Goal: Information Seeking & Learning: Compare options

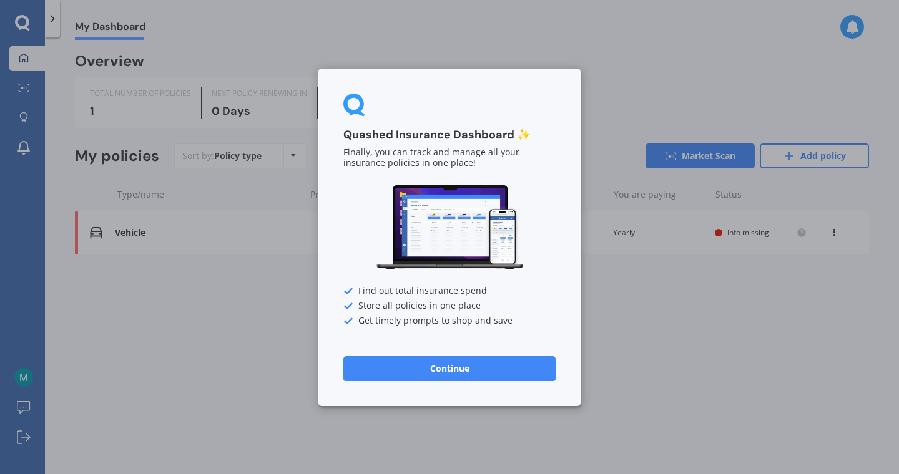
click at [446, 368] on button "Continue" at bounding box center [449, 368] width 212 height 25
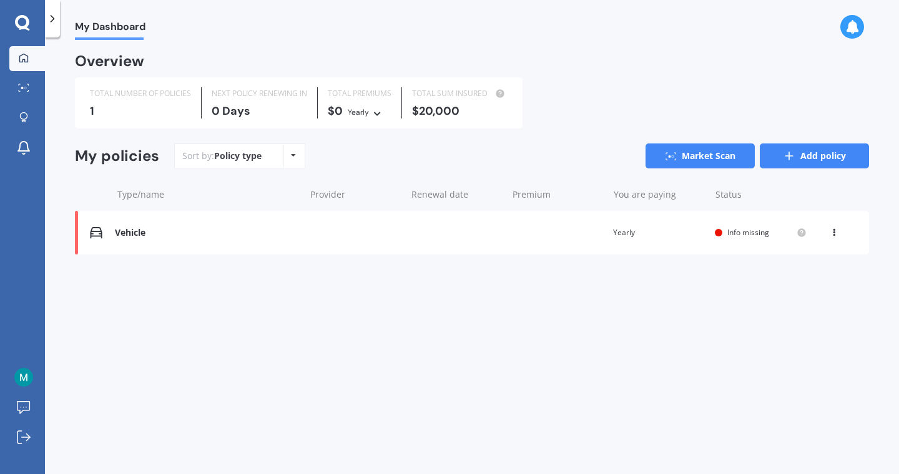
click at [818, 158] on link "Add policy" at bounding box center [814, 156] width 109 height 25
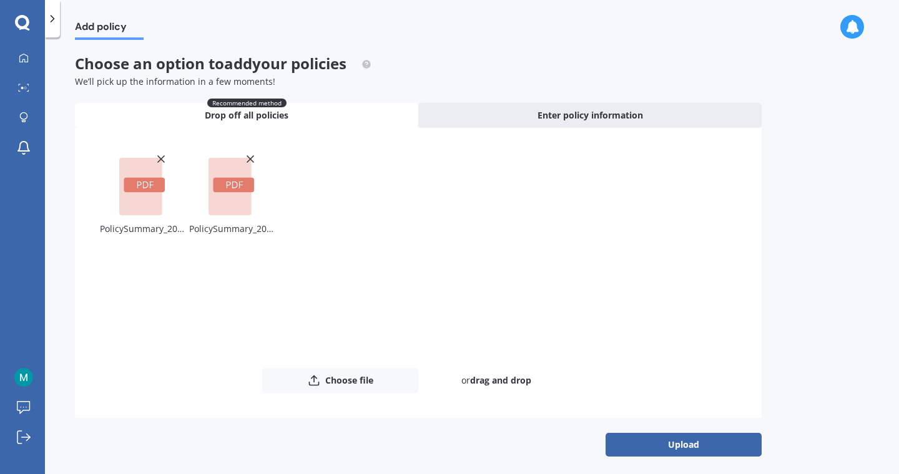
scroll to position [5, 0]
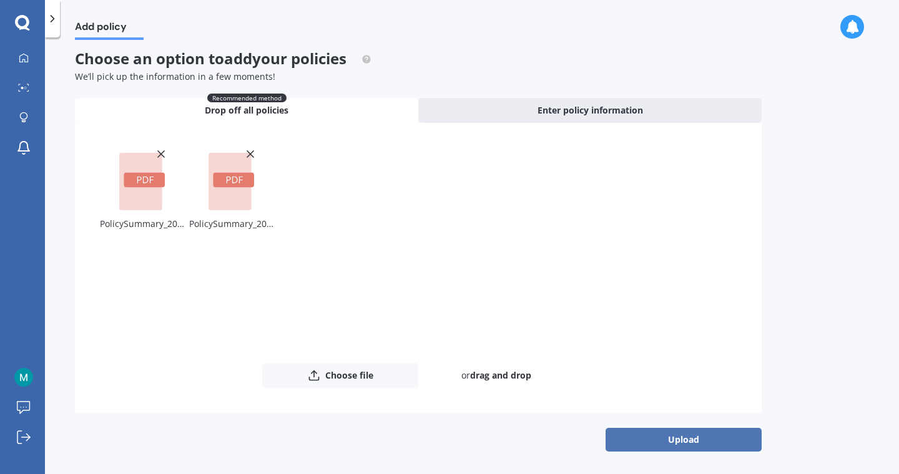
click at [648, 434] on button "Upload" at bounding box center [683, 440] width 156 height 24
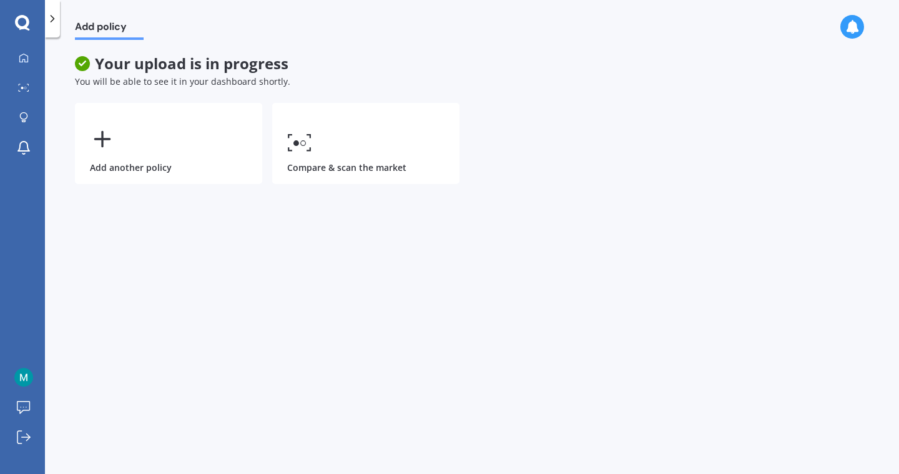
scroll to position [0, 0]
click at [27, 62] on div at bounding box center [23, 58] width 19 height 11
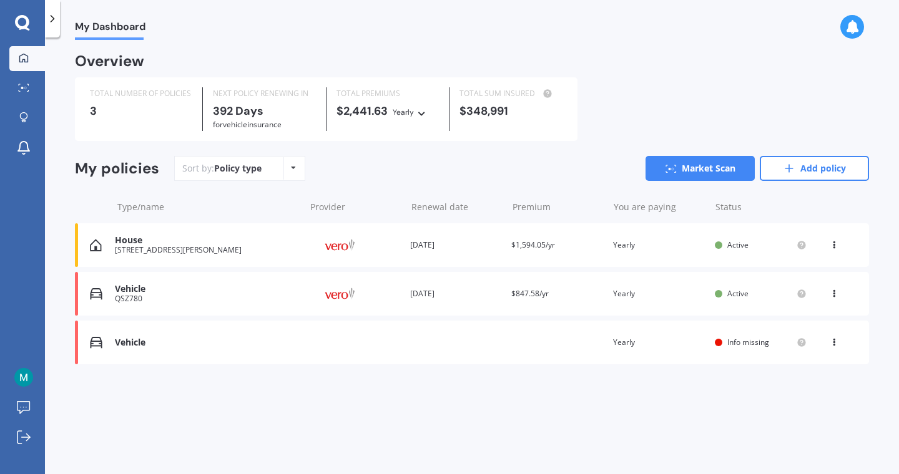
click at [836, 350] on div "Vehicle Renewal date Premium You are paying Yearly Status Info missing View opt…" at bounding box center [472, 343] width 794 height 44
click at [833, 342] on icon at bounding box center [833, 339] width 9 height 7
click at [813, 388] on div "Delete" at bounding box center [807, 391] width 124 height 25
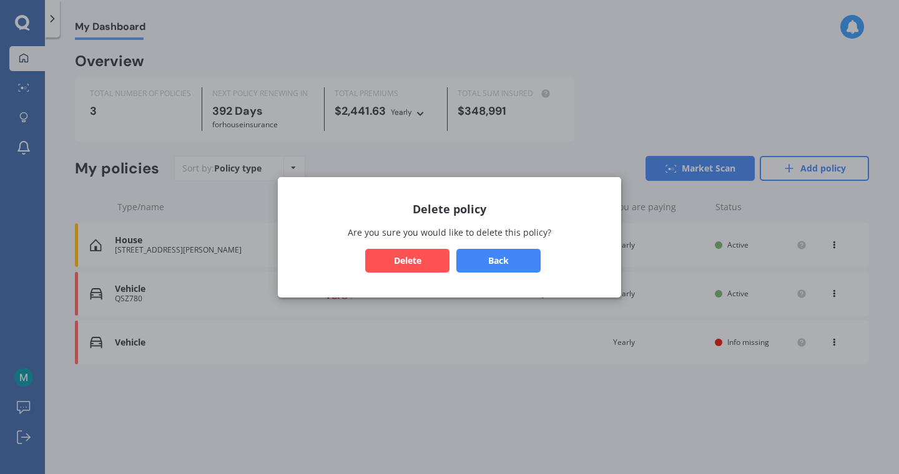
click at [412, 273] on div "Delete policy Are you sure you would like to delete this policy? Back Delete" at bounding box center [449, 237] width 343 height 120
click at [413, 264] on button "Delete" at bounding box center [407, 260] width 84 height 24
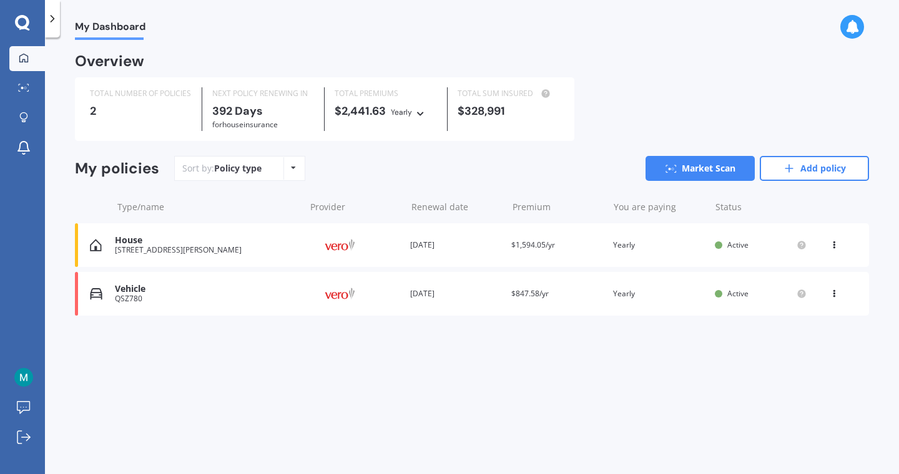
click at [292, 183] on div "My policies Sort by: Policy type Policy type Alphabetical Date added Renewing n…" at bounding box center [472, 173] width 794 height 35
click at [28, 81] on link "Market Scan" at bounding box center [27, 88] width 36 height 25
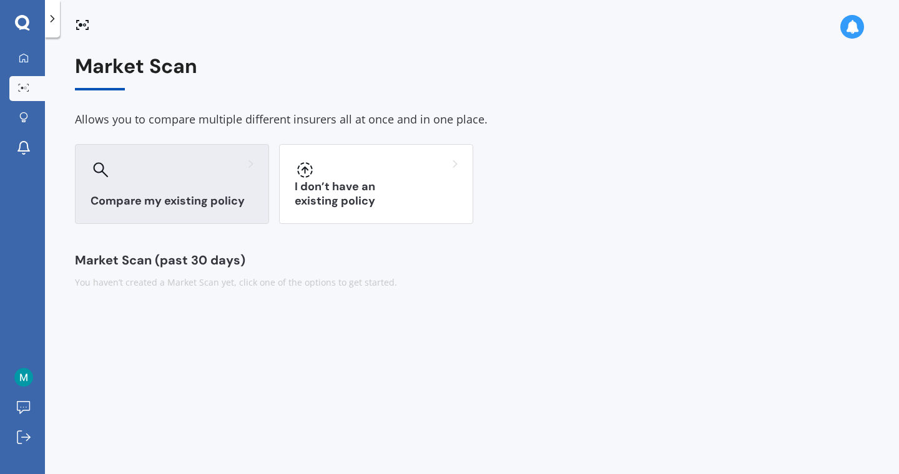
click at [198, 188] on div "Compare my existing policy" at bounding box center [172, 184] width 194 height 80
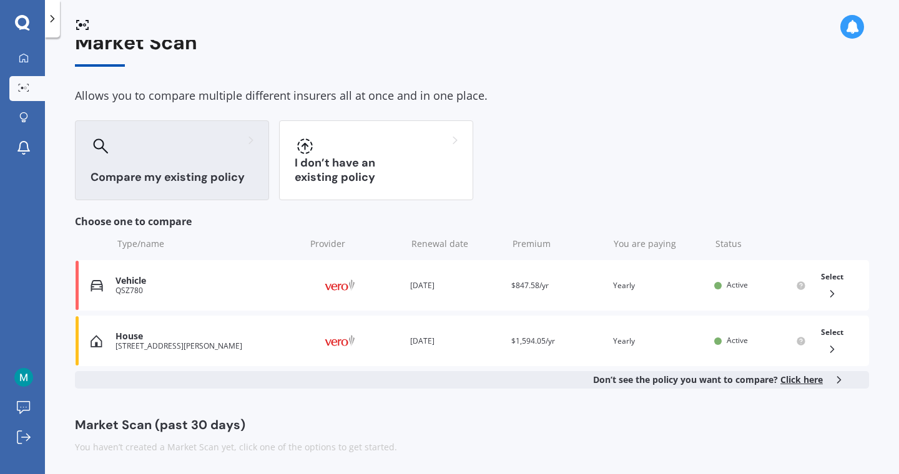
scroll to position [26, 0]
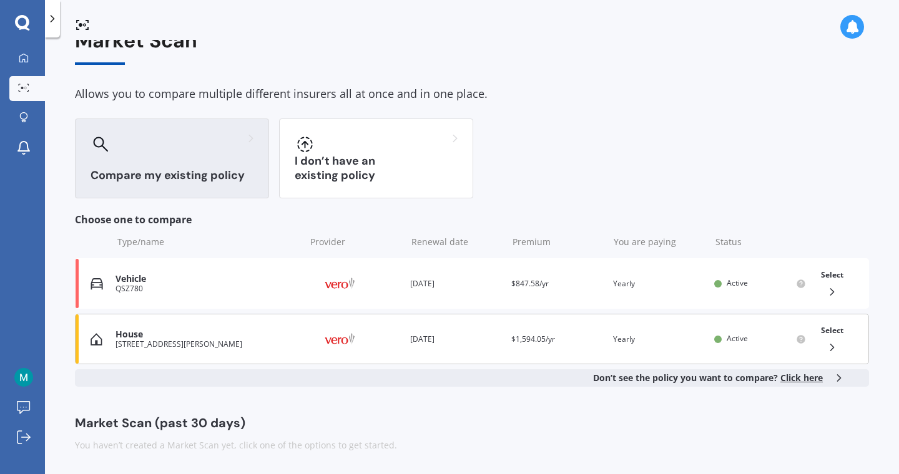
click at [819, 346] on div at bounding box center [827, 347] width 22 height 12
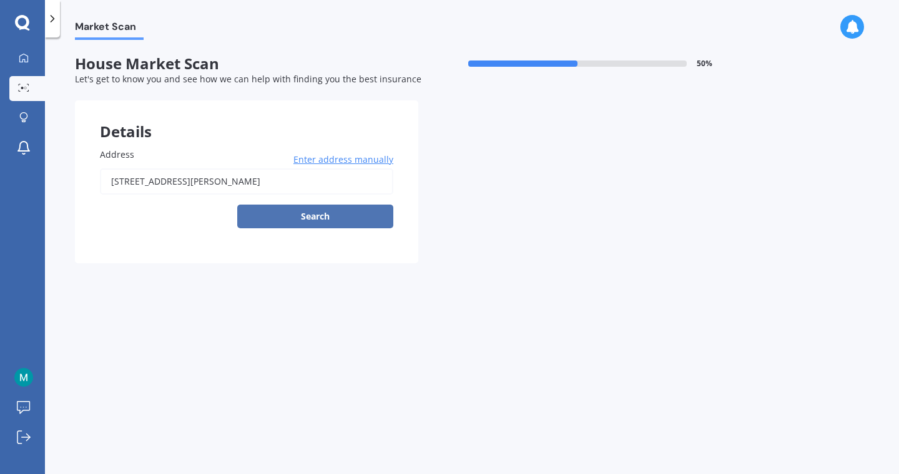
click at [366, 214] on button "Search" at bounding box center [315, 217] width 156 height 24
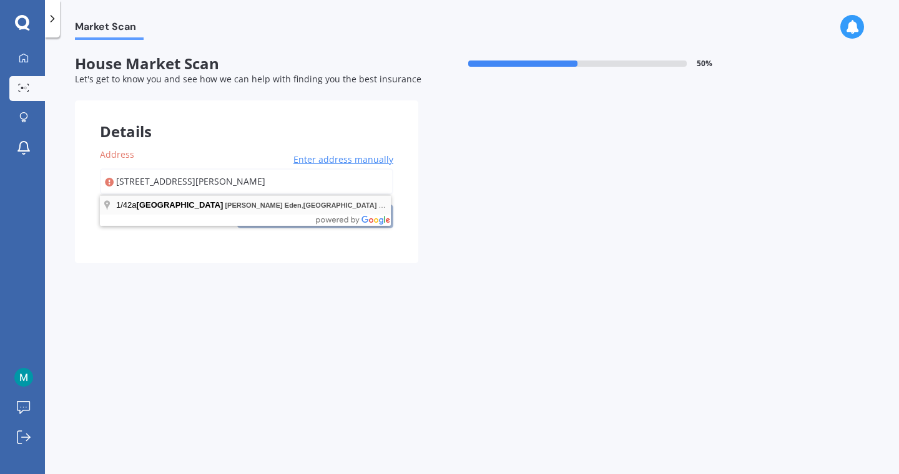
type input "[STREET_ADDRESS][PERSON_NAME]"
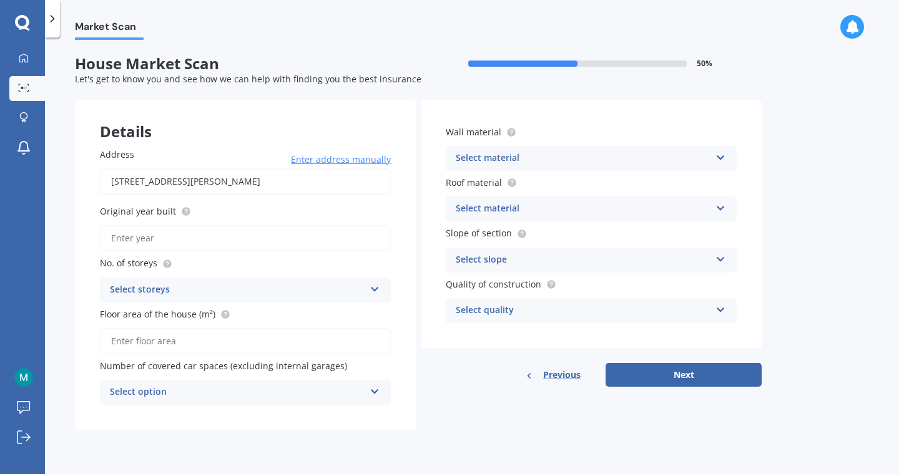
click at [301, 240] on input "Original year built" at bounding box center [245, 238] width 291 height 26
type input "1990"
click at [246, 291] on div "Select storeys" at bounding box center [237, 290] width 255 height 15
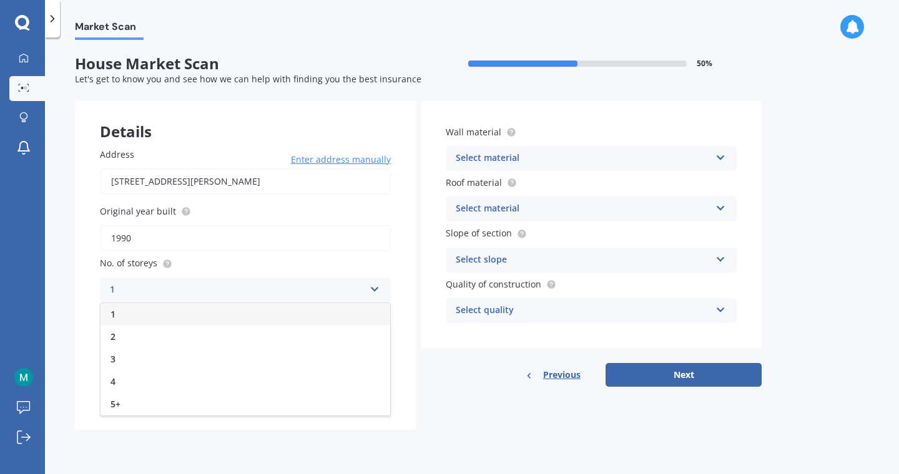
click at [241, 310] on div "1" at bounding box center [245, 314] width 290 height 22
click at [236, 345] on input "Floor area of the house (m²)" at bounding box center [245, 341] width 291 height 26
type input "70"
click at [260, 383] on div "Select option 0 1 2 3 4 5+" at bounding box center [245, 392] width 291 height 25
click at [260, 383] on div "0 0 1 2 3 4 5+" at bounding box center [245, 392] width 291 height 25
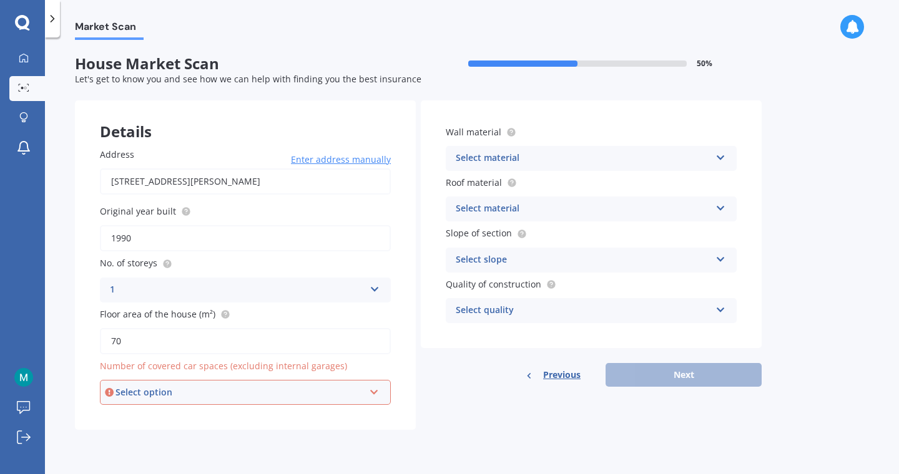
click at [260, 383] on div "Select option 0 1 2 3 4 5+" at bounding box center [245, 392] width 291 height 25
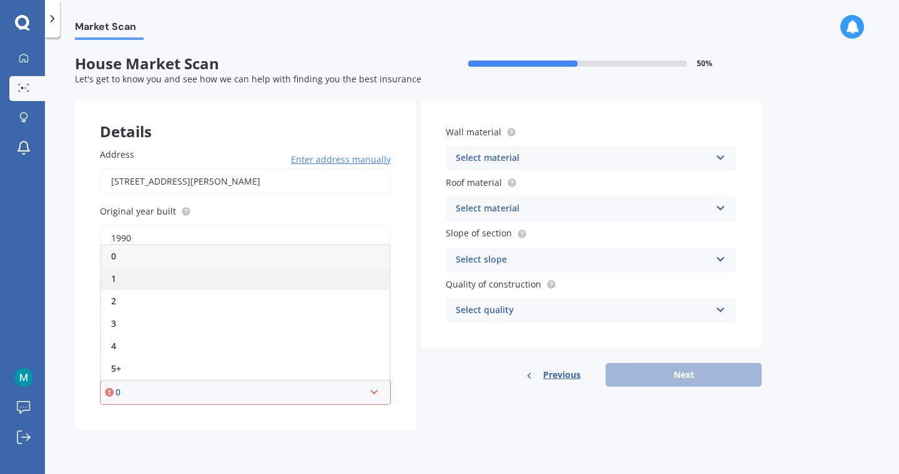
click at [184, 281] on div "1" at bounding box center [245, 279] width 288 height 22
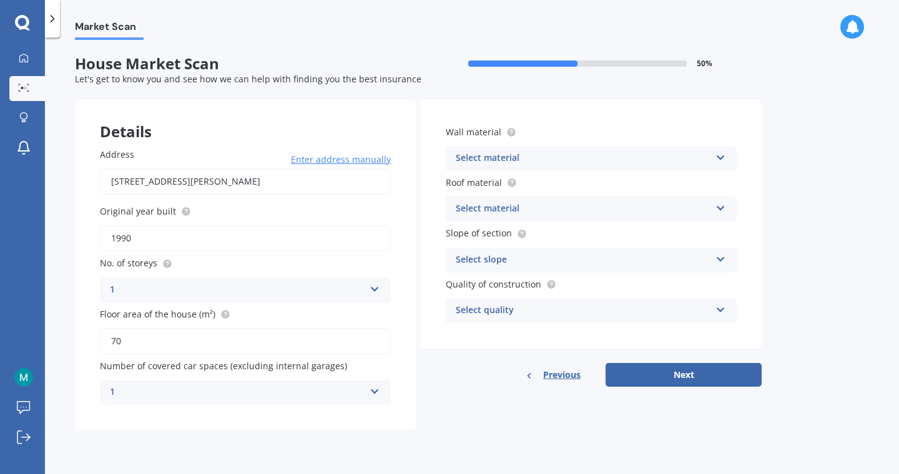
click at [488, 159] on div "Select material" at bounding box center [583, 158] width 255 height 15
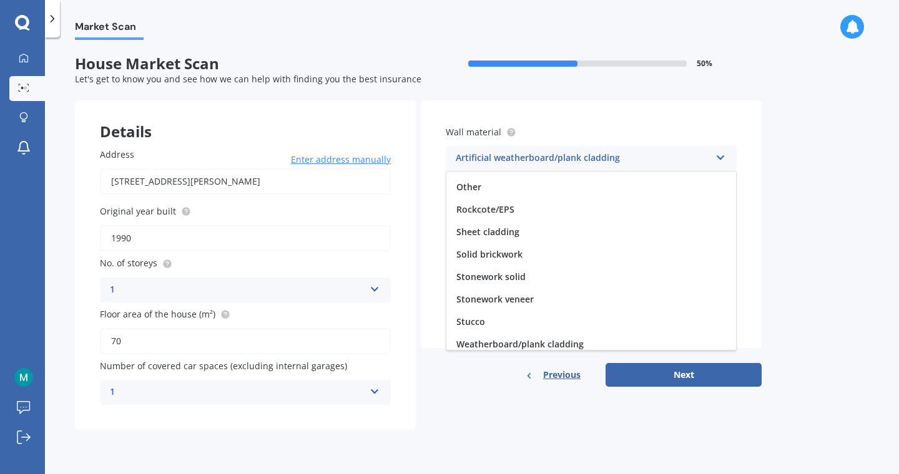
scroll to position [114, 0]
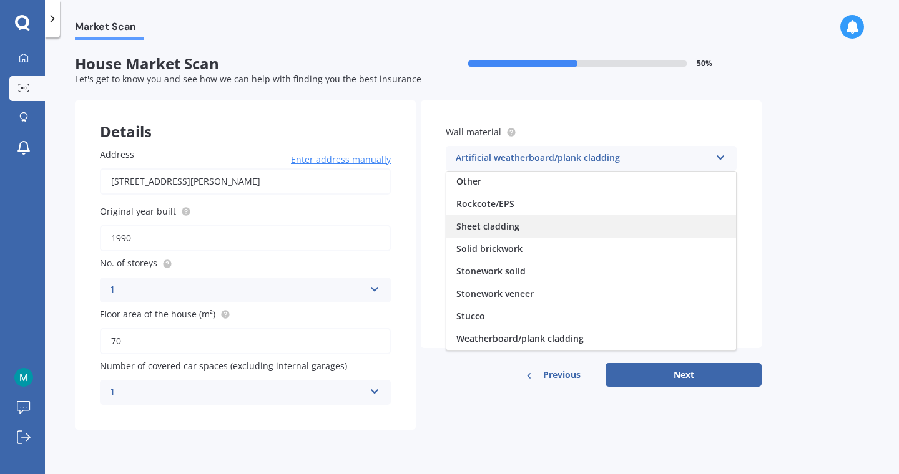
click at [484, 225] on span "Sheet cladding" at bounding box center [487, 226] width 63 height 12
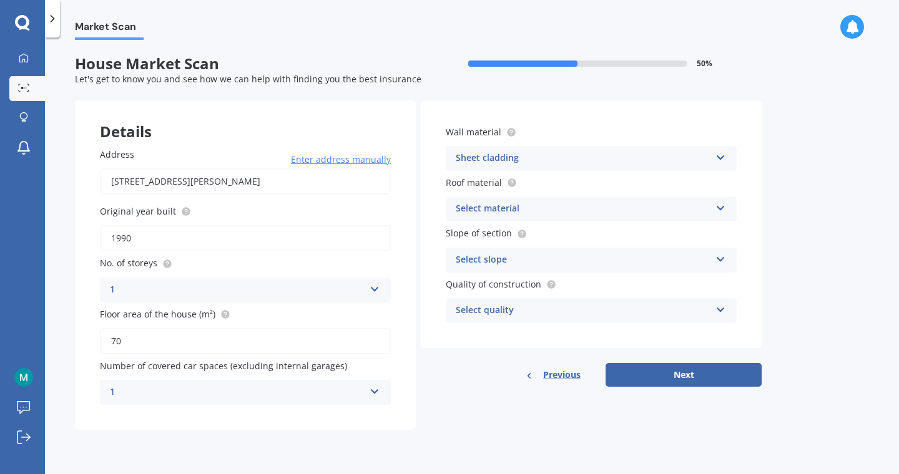
click at [482, 211] on div "Select material" at bounding box center [583, 209] width 255 height 15
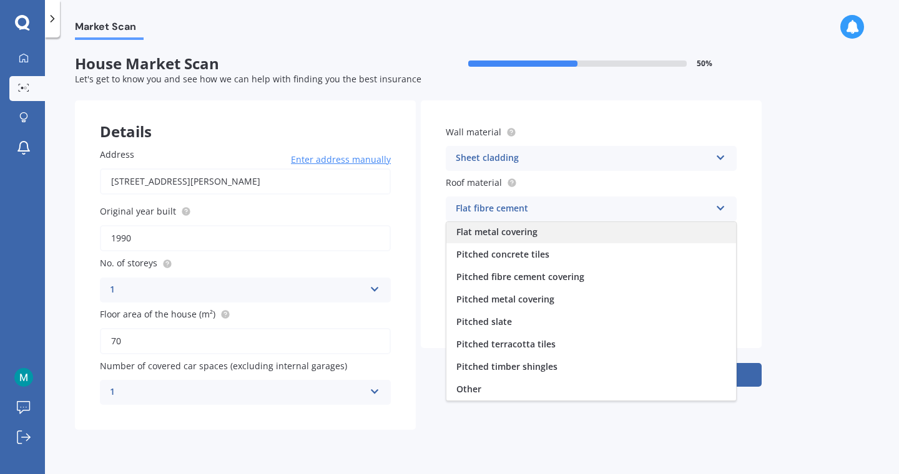
scroll to position [0, 0]
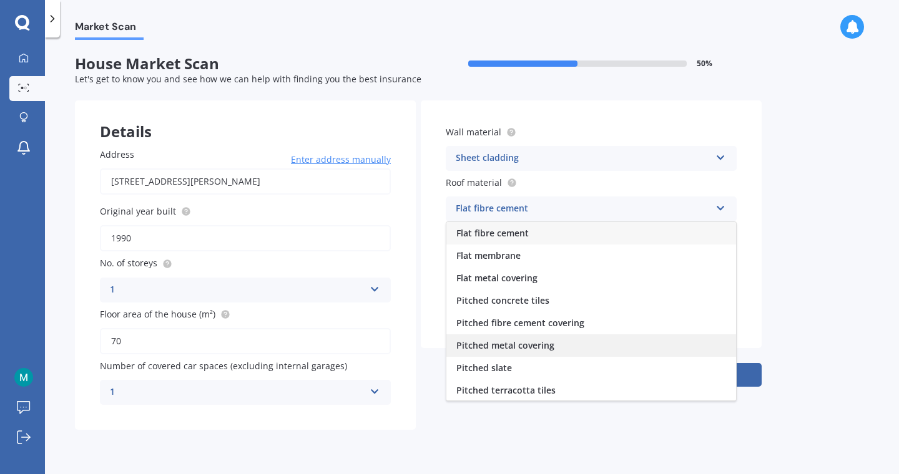
click at [499, 335] on div "Pitched metal covering" at bounding box center [591, 346] width 290 height 22
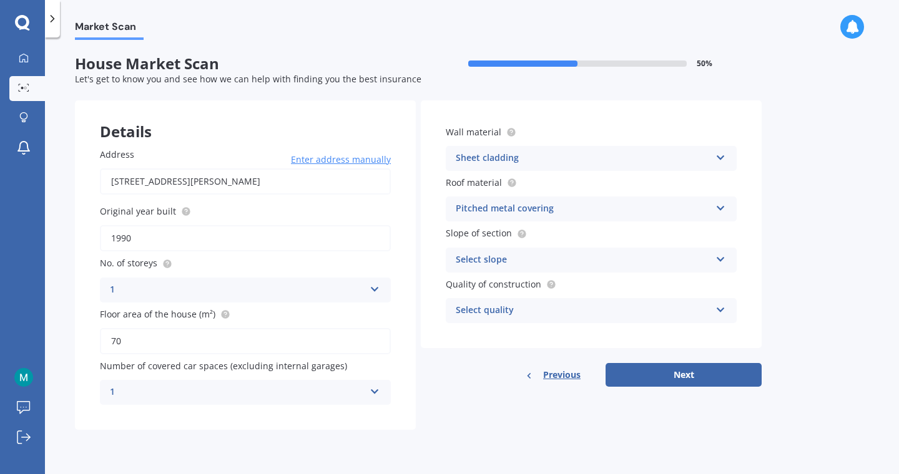
click at [487, 272] on div "Wall material Sheet cladding Artificial weatherboard/plank cladding Blockwork B…" at bounding box center [591, 224] width 341 height 248
click at [482, 262] on div "Select slope" at bounding box center [583, 260] width 255 height 15
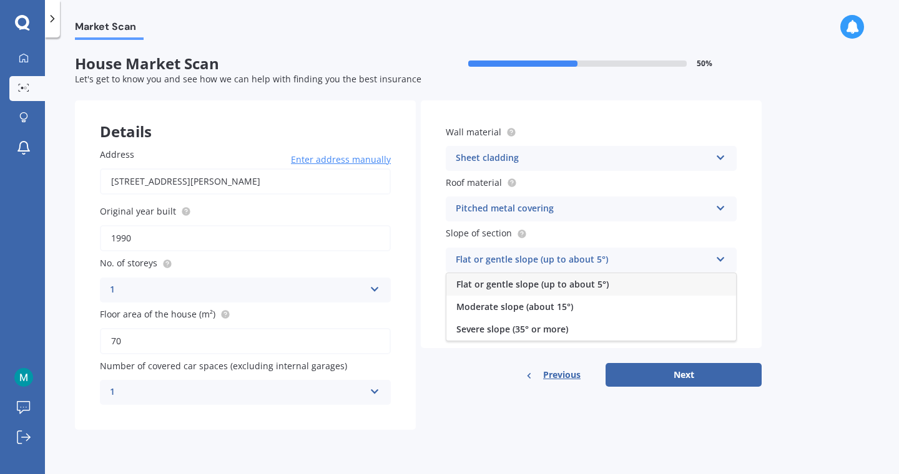
click at [486, 276] on div "Flat or gentle slope (up to about 5°)" at bounding box center [591, 284] width 290 height 22
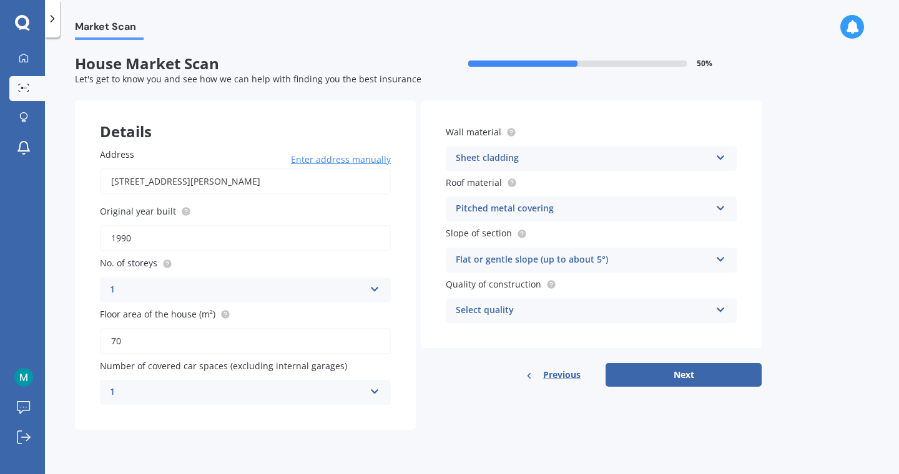
click at [482, 303] on div "Select quality" at bounding box center [583, 310] width 255 height 15
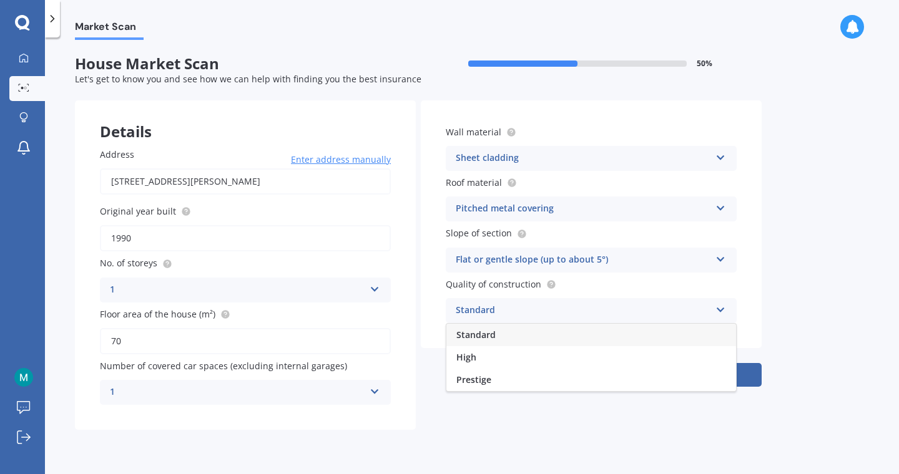
click at [485, 338] on span "Standard" at bounding box center [475, 335] width 39 height 12
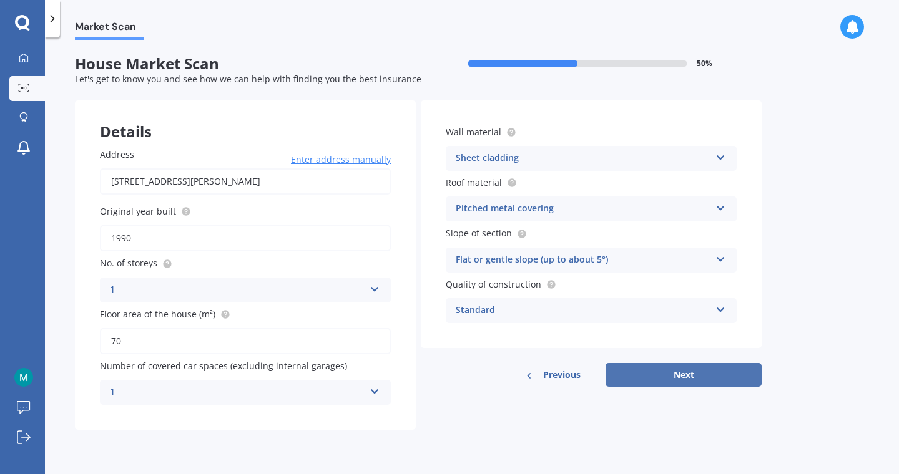
click at [642, 379] on button "Next" at bounding box center [683, 375] width 156 height 24
select select "11"
select select "12"
select select "1991"
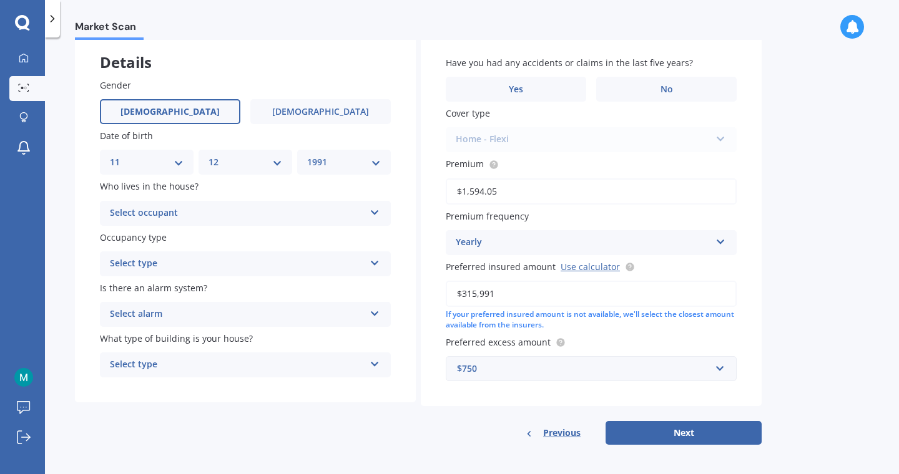
scroll to position [72, 0]
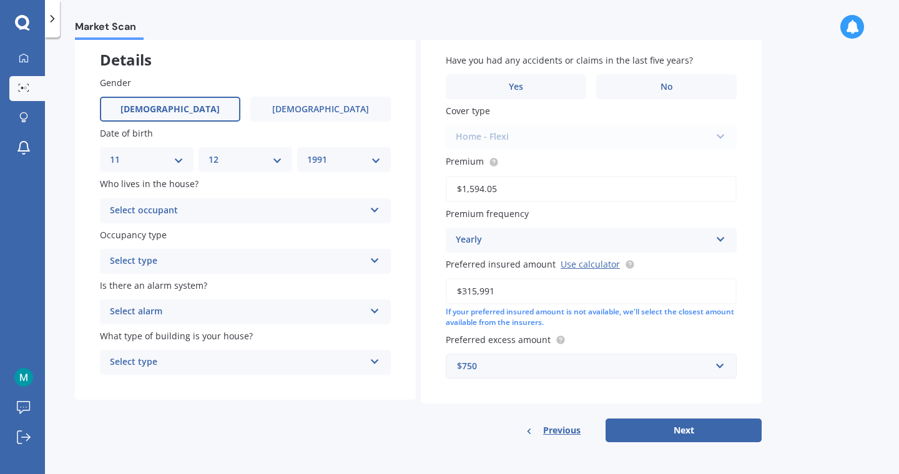
click at [273, 213] on div "Select occupant" at bounding box center [237, 210] width 255 height 15
click at [278, 232] on div "Owner" at bounding box center [245, 235] width 290 height 22
click at [266, 265] on div "Select type" at bounding box center [237, 261] width 255 height 15
click at [272, 290] on div "Permanent" at bounding box center [245, 286] width 290 height 22
click at [271, 318] on div "Select alarm" at bounding box center [237, 312] width 255 height 15
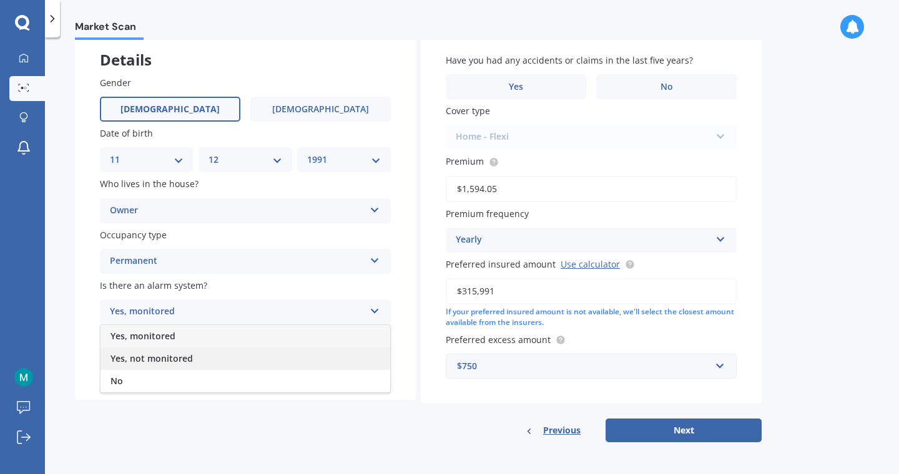
click at [272, 353] on div "Yes, not monitored" at bounding box center [245, 359] width 290 height 22
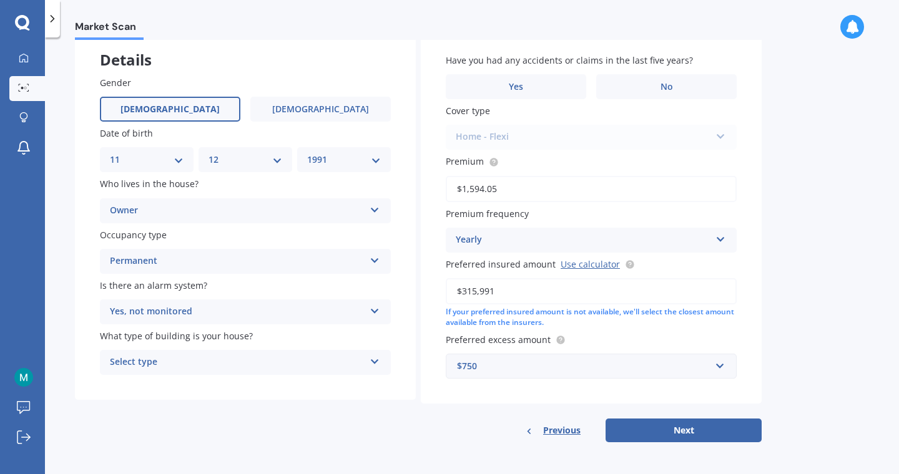
click at [273, 366] on div "Select type" at bounding box center [237, 362] width 255 height 15
click at [273, 381] on div "Freestanding" at bounding box center [245, 387] width 290 height 22
click at [620, 95] on label "No" at bounding box center [666, 86] width 140 height 25
click at [0, 0] on input "No" at bounding box center [0, 0] width 0 height 0
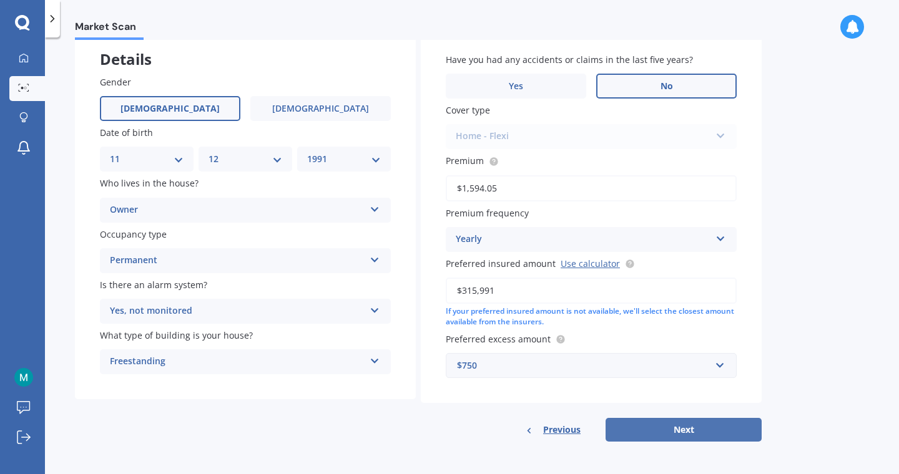
click at [636, 431] on button "Next" at bounding box center [683, 430] width 156 height 24
select select "11"
select select "12"
select select "1991"
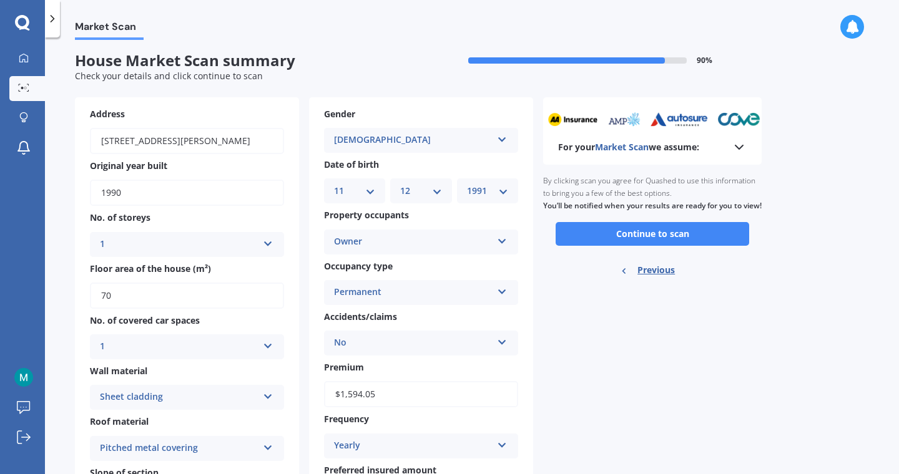
scroll to position [0, 0]
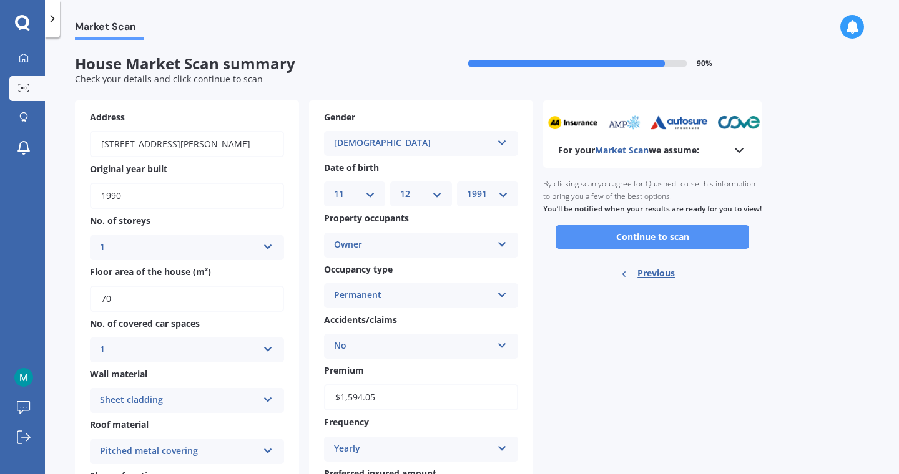
click at [632, 249] on button "Continue to scan" at bounding box center [651, 237] width 193 height 24
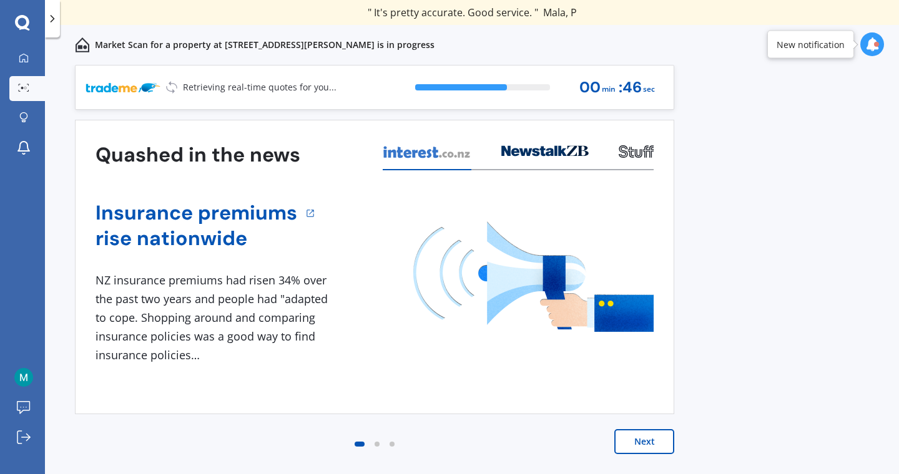
click at [647, 440] on button "Next" at bounding box center [644, 441] width 60 height 25
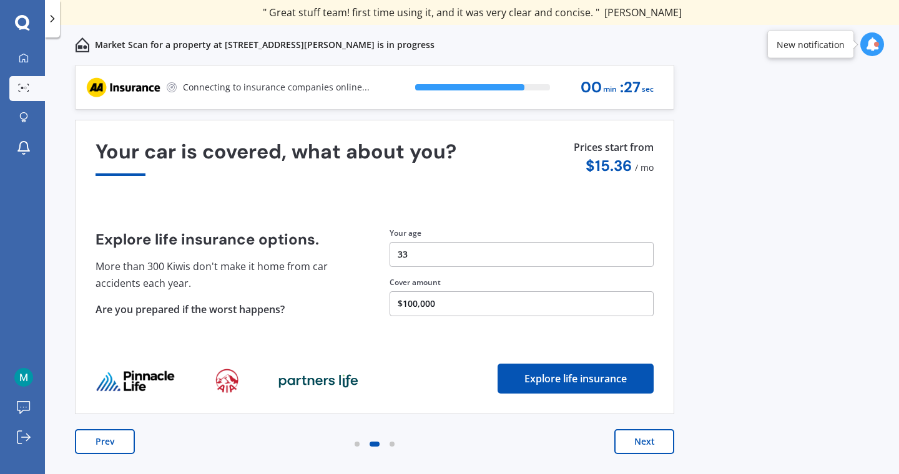
click at [647, 440] on button "Next" at bounding box center [644, 441] width 60 height 25
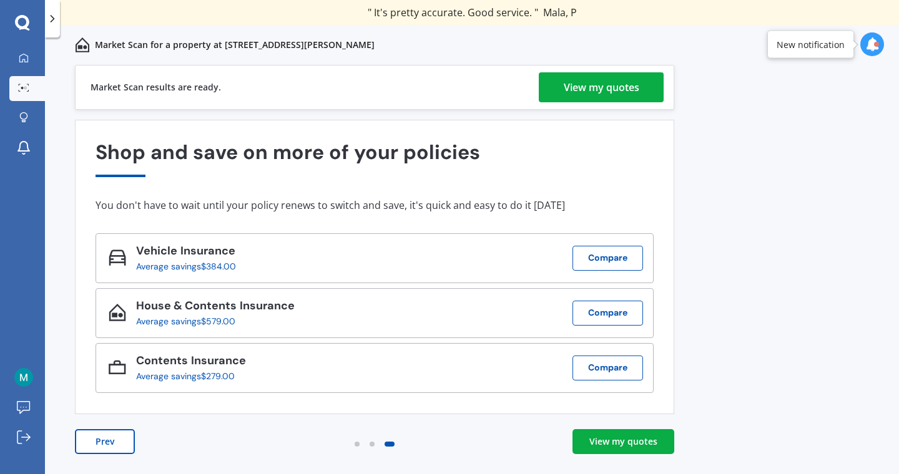
click at [632, 89] on div "View my quotes" at bounding box center [602, 87] width 76 height 30
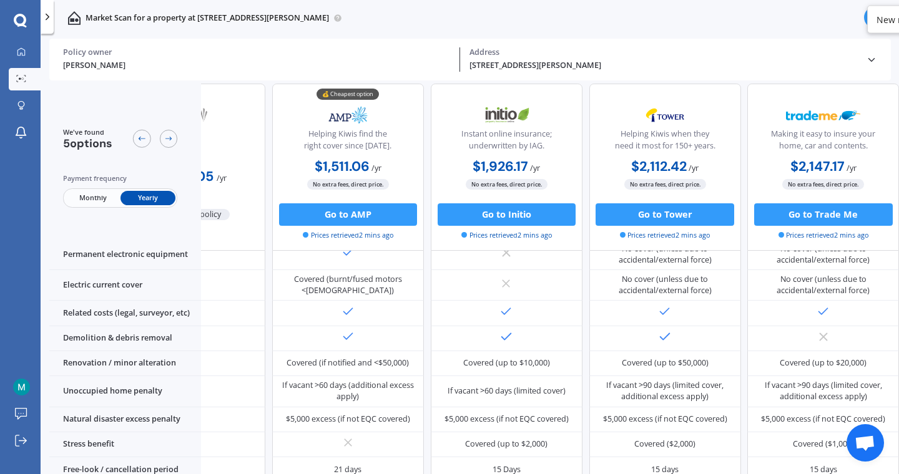
scroll to position [596, 101]
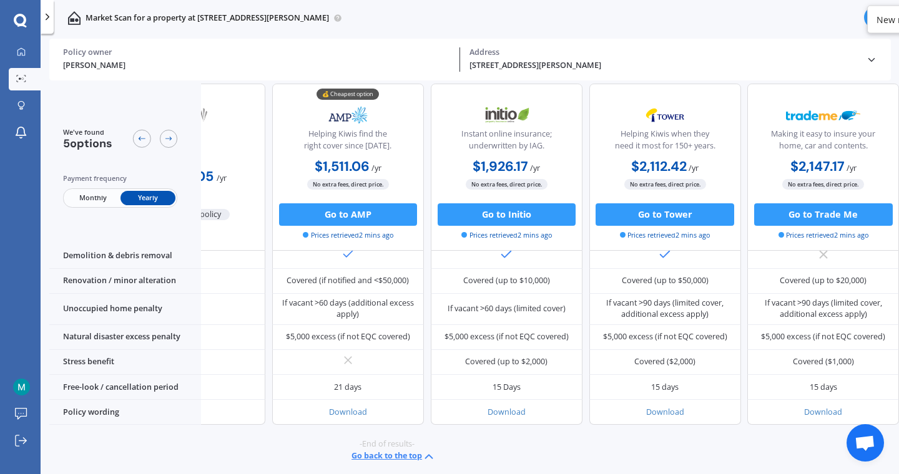
click at [82, 196] on span "Monthly" at bounding box center [92, 197] width 55 height 14
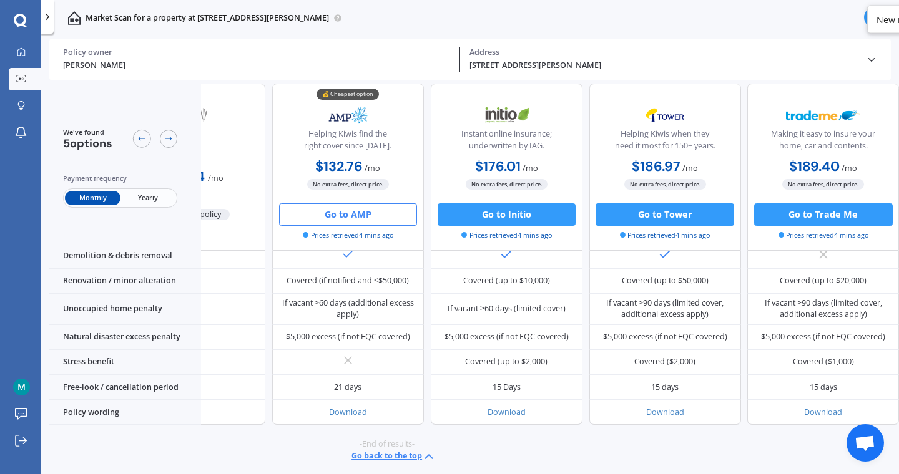
scroll to position [596, 0]
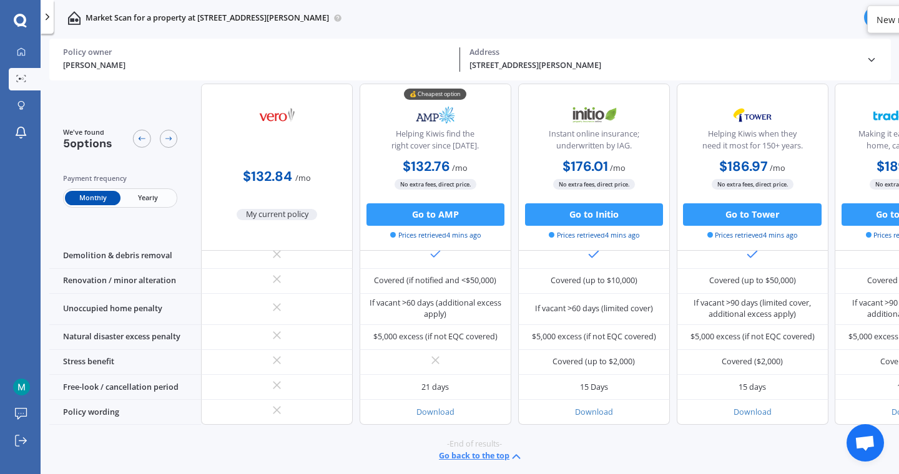
click at [154, 199] on span "Yearly" at bounding box center [147, 197] width 55 height 14
click at [252, 220] on span "My current policy" at bounding box center [277, 214] width 81 height 11
click at [23, 78] on circle at bounding box center [23, 79] width 2 height 2
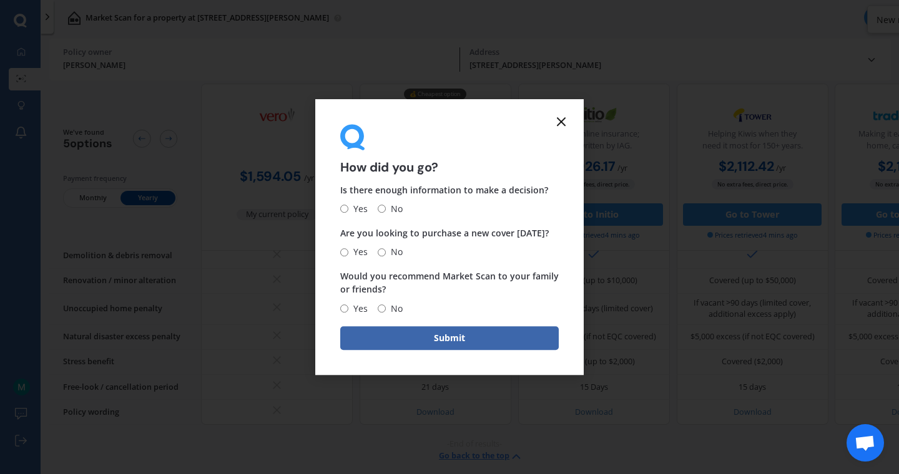
click at [354, 210] on span "Yes" at bounding box center [357, 209] width 19 height 15
click at [348, 210] on input "Yes" at bounding box center [344, 209] width 8 height 8
radio input "true"
click at [379, 249] on input "No" at bounding box center [382, 252] width 8 height 8
radio input "true"
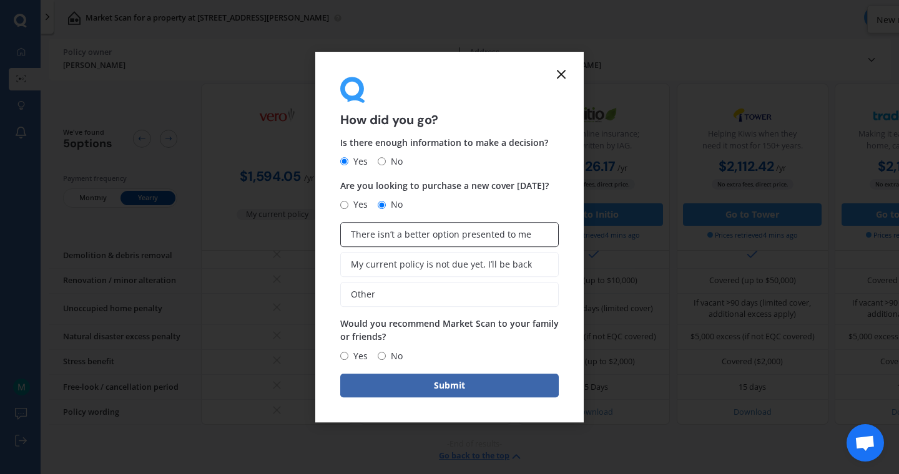
click at [412, 242] on label "There isn’t a better option presented to me" at bounding box center [449, 234] width 218 height 25
click at [0, 0] on input "There isn’t a better option presented to me" at bounding box center [0, 0] width 0 height 0
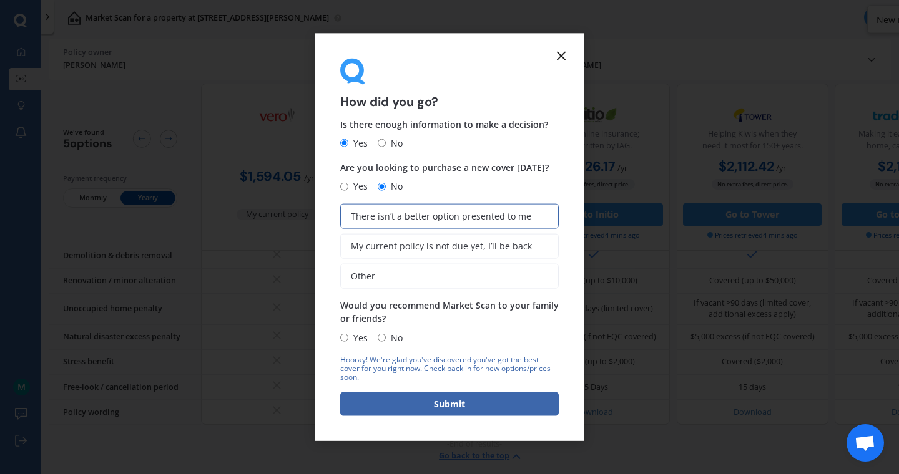
click at [351, 337] on span "Yes" at bounding box center [357, 337] width 19 height 15
click at [348, 337] on input "Yes" at bounding box center [344, 338] width 8 height 8
radio input "true"
click at [394, 402] on button "Submit" at bounding box center [449, 404] width 218 height 24
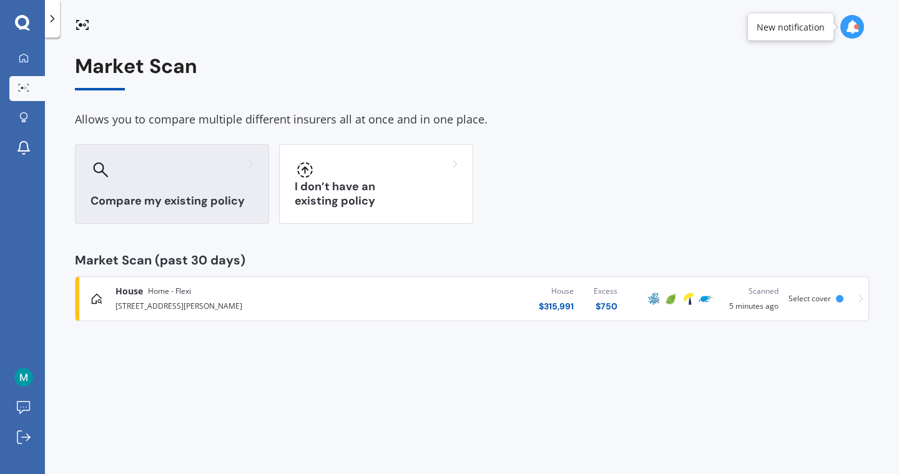
click at [253, 205] on div "Compare my existing policy" at bounding box center [172, 184] width 194 height 80
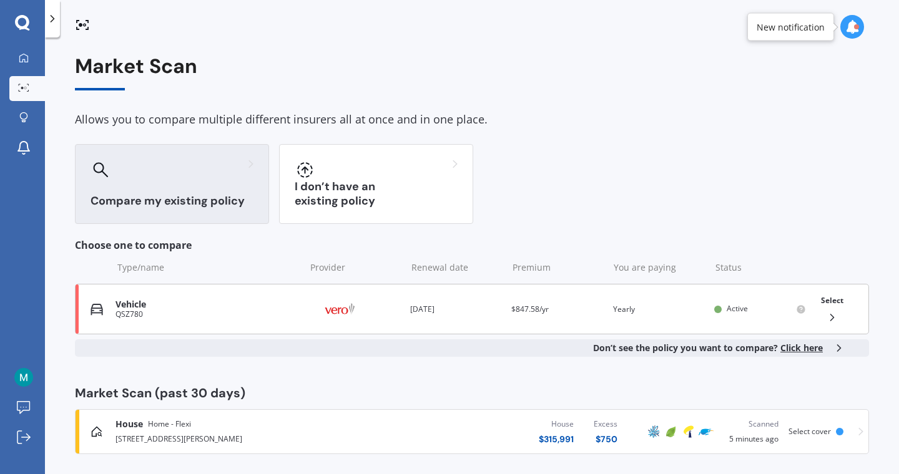
click at [834, 323] on div "Select" at bounding box center [832, 309] width 32 height 39
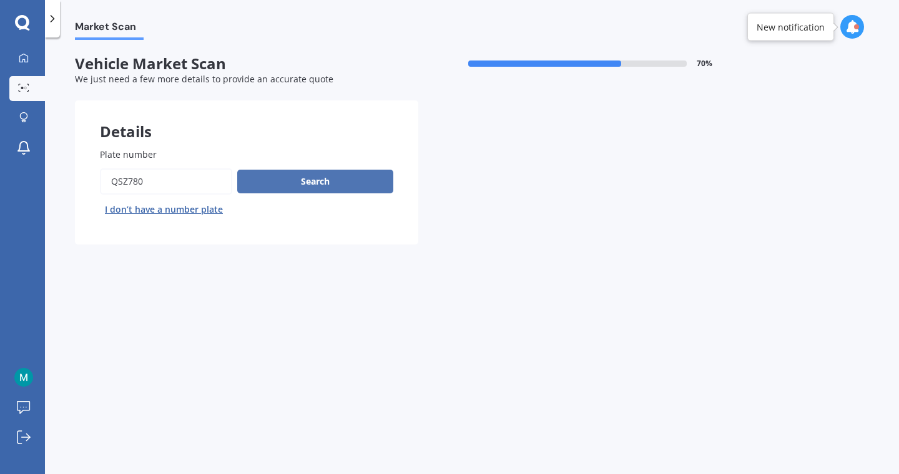
click at [313, 185] on button "Search" at bounding box center [315, 182] width 156 height 24
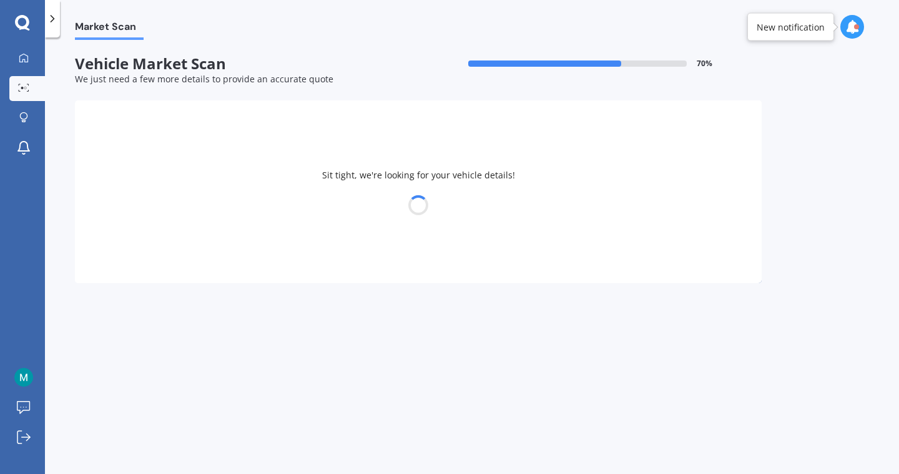
select select "TOYOTA"
select select "COROLLA"
select select "11"
select select "12"
select select "1991"
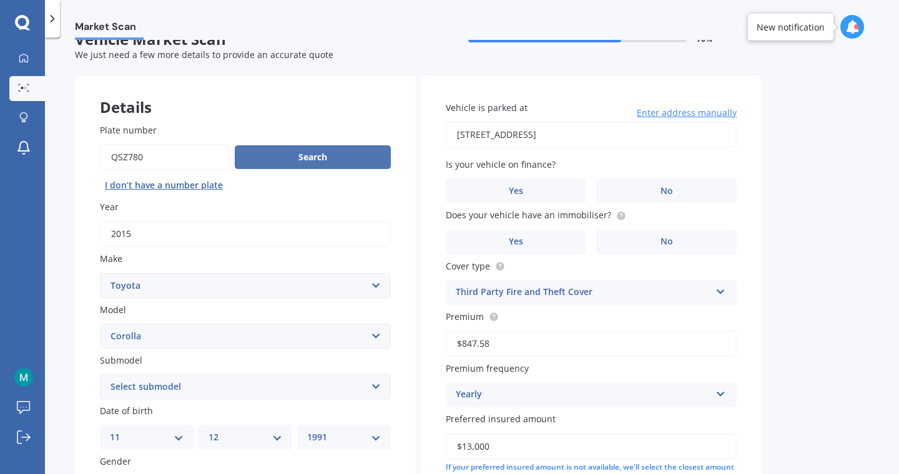
scroll to position [26, 0]
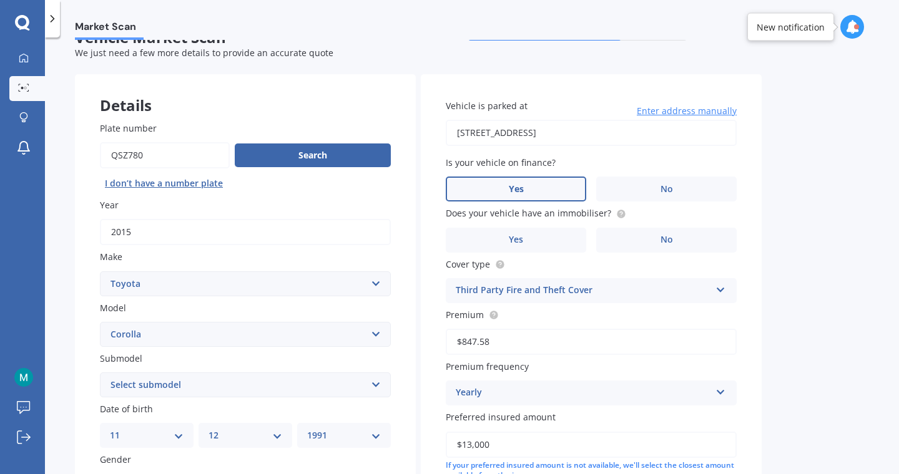
click at [544, 178] on label "Yes" at bounding box center [516, 189] width 140 height 25
click at [0, 0] on input "Yes" at bounding box center [0, 0] width 0 height 0
click at [553, 238] on label "Yes" at bounding box center [516, 240] width 140 height 25
click at [0, 0] on input "Yes" at bounding box center [0, 0] width 0 height 0
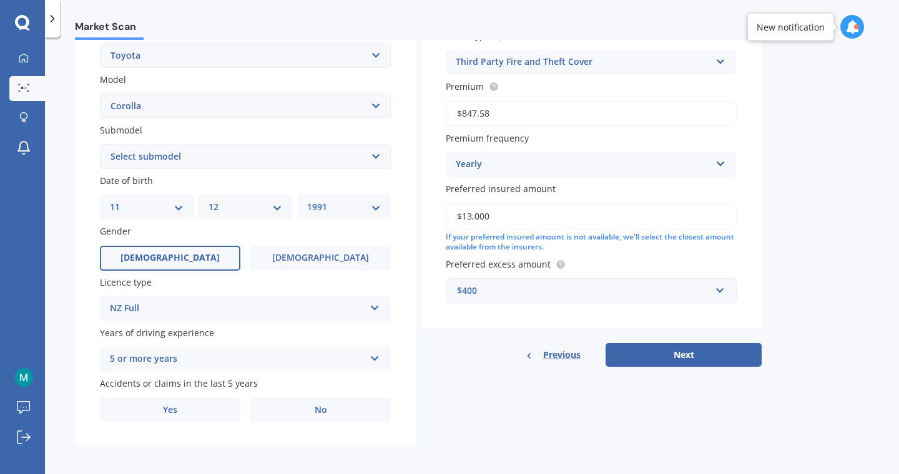
scroll to position [255, 0]
click at [337, 404] on label "No" at bounding box center [320, 409] width 140 height 25
click at [0, 0] on input "No" at bounding box center [0, 0] width 0 height 0
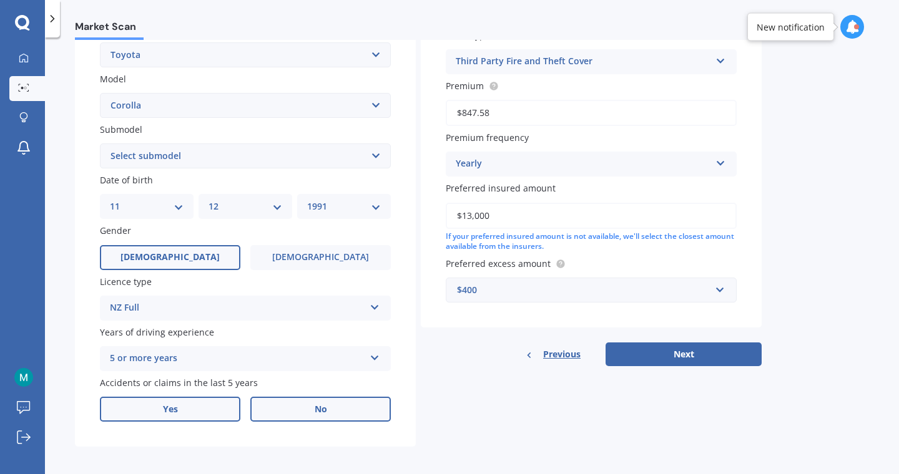
click at [167, 416] on label "Yes" at bounding box center [170, 409] width 140 height 25
click at [0, 0] on input "Yes" at bounding box center [0, 0] width 0 height 0
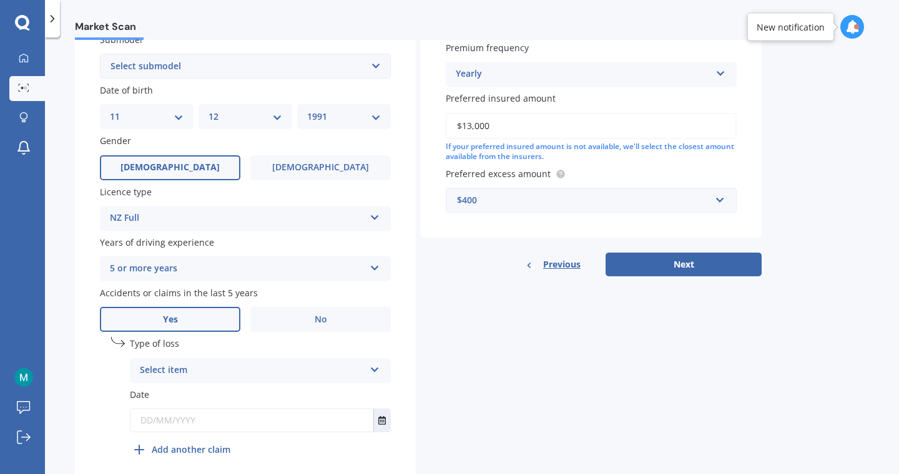
scroll to position [346, 0]
click at [190, 374] on div "Select item" at bounding box center [252, 369] width 225 height 15
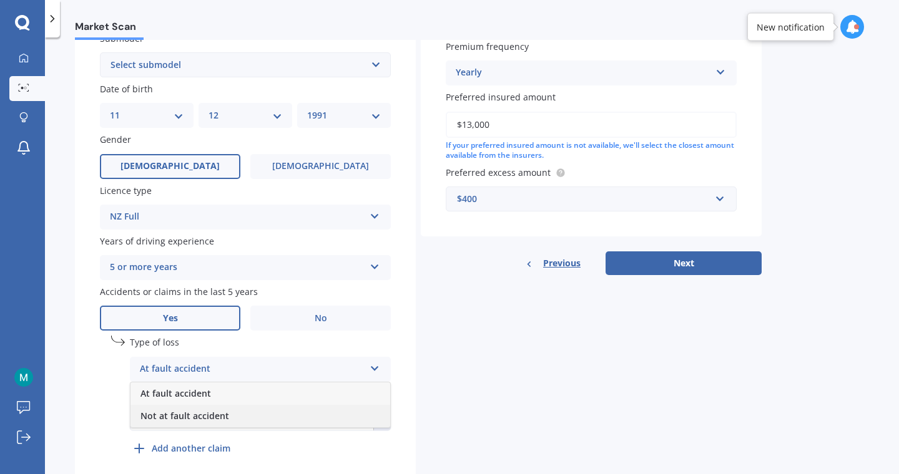
click at [207, 409] on div "Not at fault accident" at bounding box center [260, 416] width 260 height 22
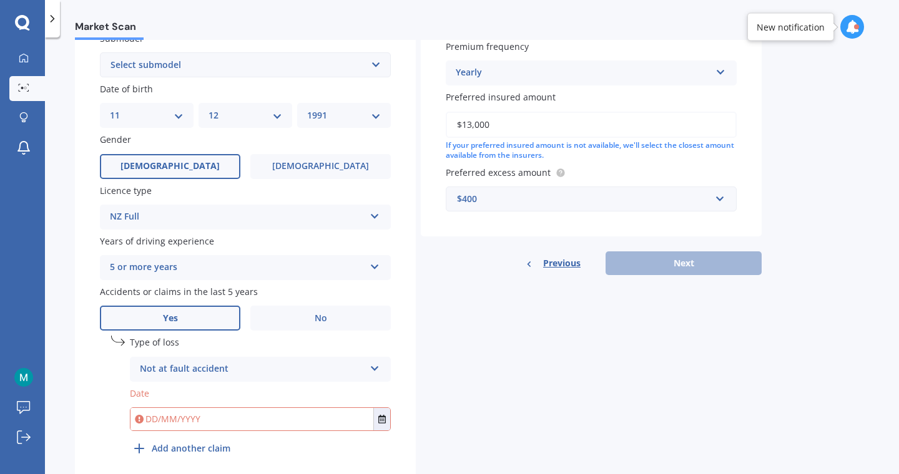
click at [213, 421] on input "text" at bounding box center [251, 419] width 243 height 22
click at [387, 424] on button "Select date" at bounding box center [381, 419] width 17 height 22
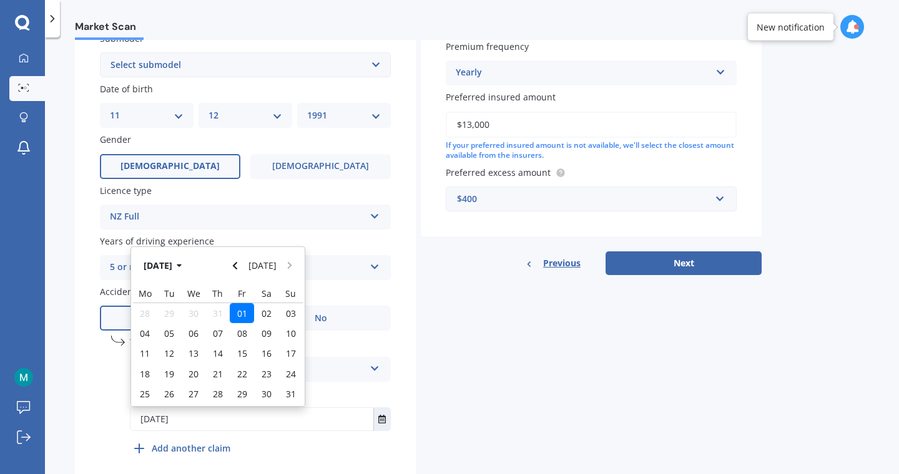
click at [185, 258] on button "[DATE]" at bounding box center [165, 265] width 54 height 22
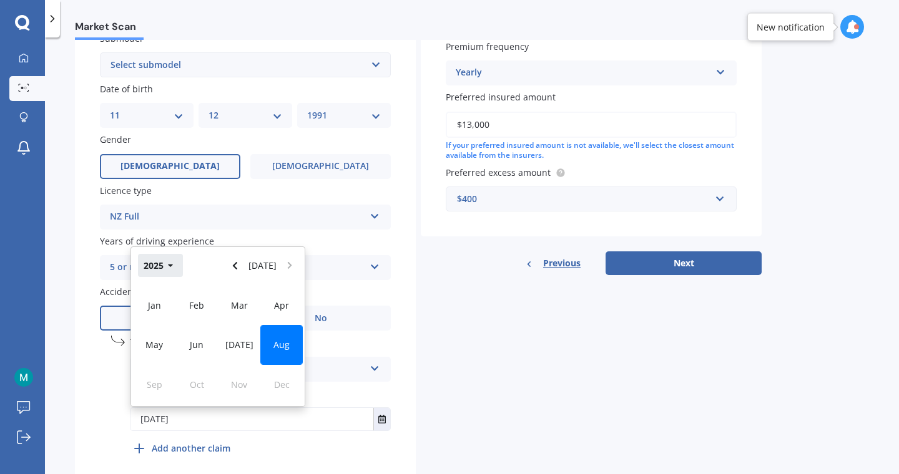
click at [168, 264] on icon "button" at bounding box center [171, 266] width 6 height 9
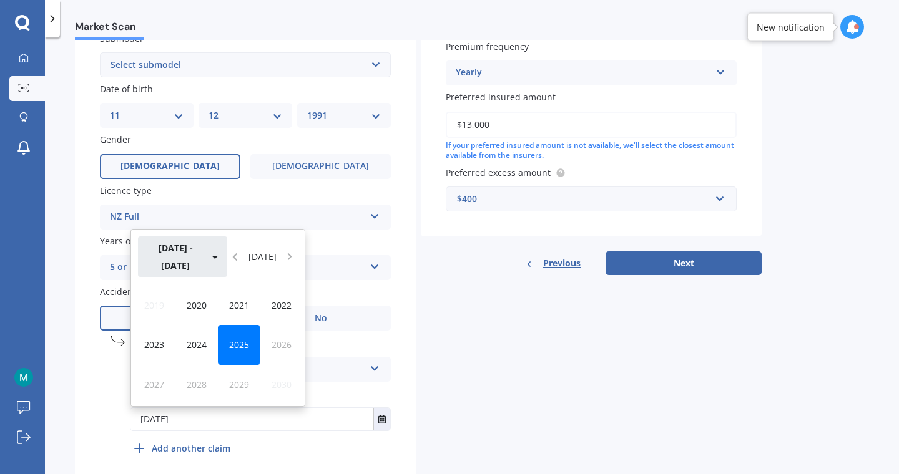
click at [182, 267] on button "[DATE] - [DATE]" at bounding box center [182, 257] width 89 height 40
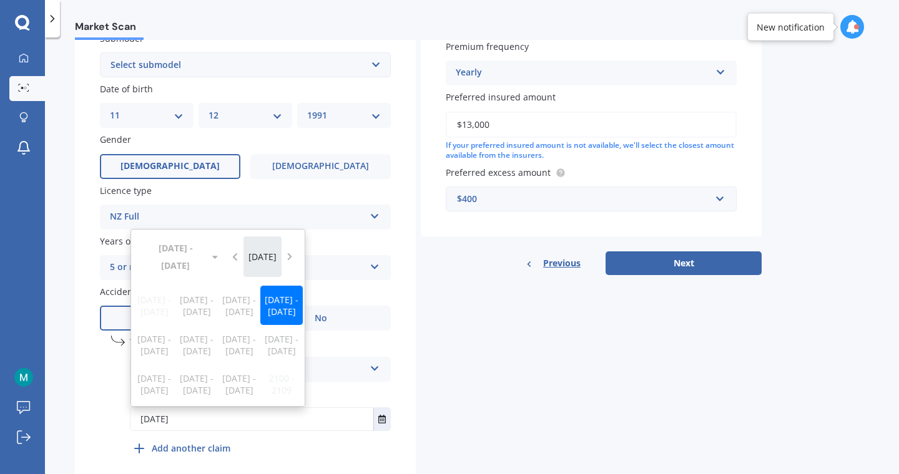
click at [255, 268] on button "[DATE]" at bounding box center [262, 257] width 39 height 40
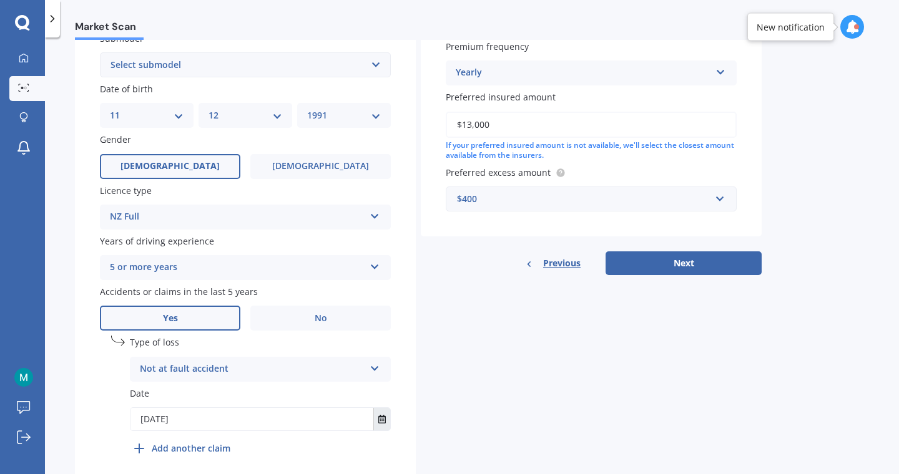
click at [382, 423] on icon "Select date" at bounding box center [381, 419] width 7 height 9
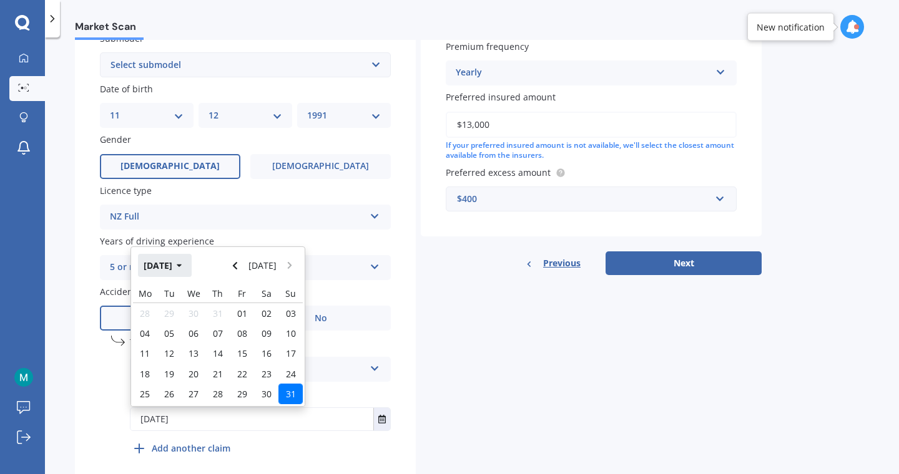
click at [192, 262] on button "[DATE]" at bounding box center [165, 265] width 54 height 22
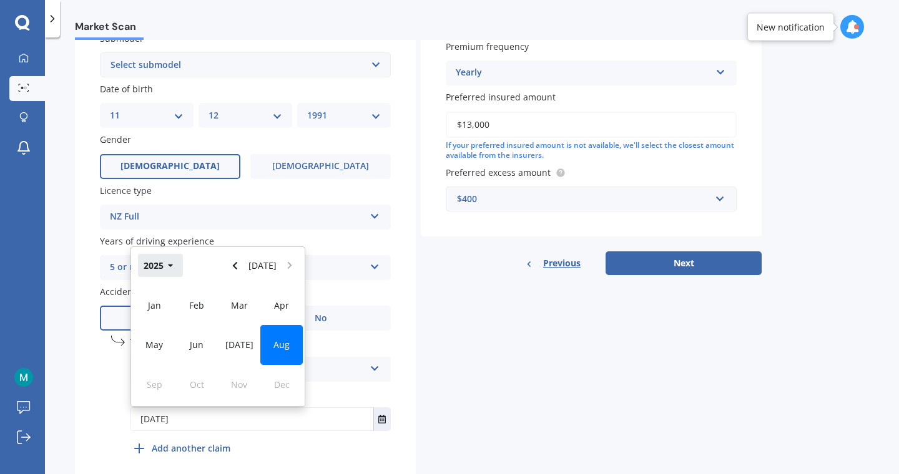
click at [164, 264] on button "2025" at bounding box center [160, 265] width 45 height 22
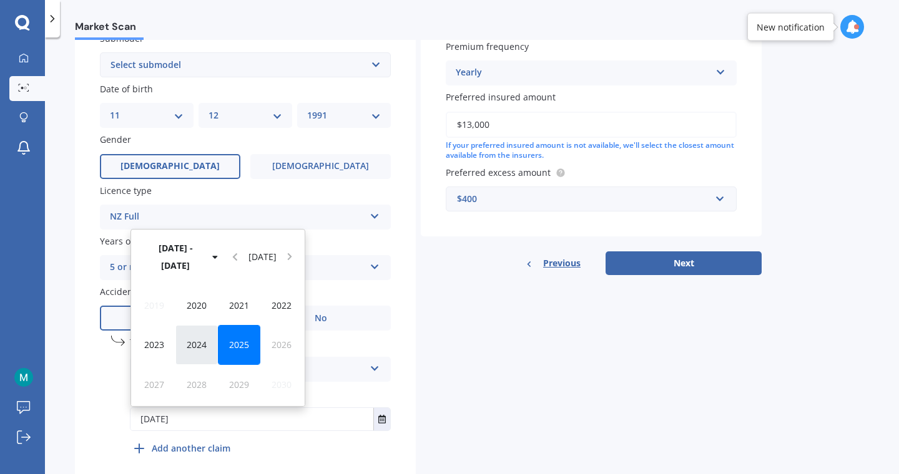
click at [193, 337] on div "2024" at bounding box center [196, 344] width 42 height 39
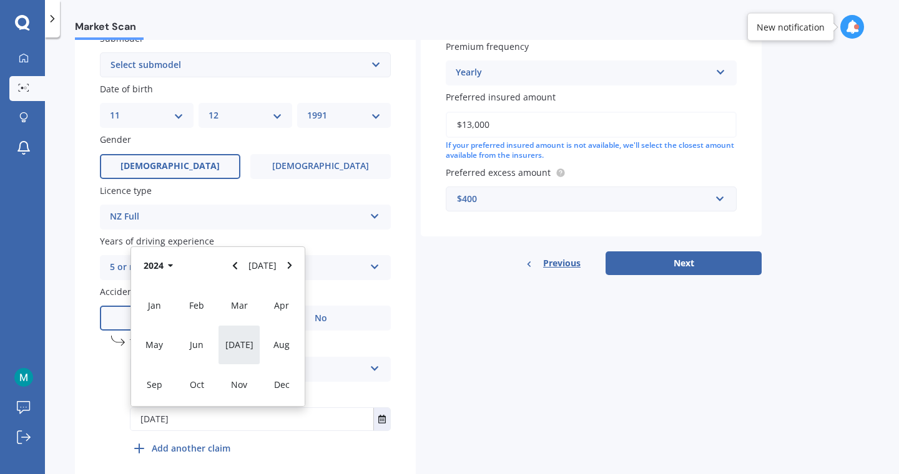
click at [247, 348] on div "[DATE]" at bounding box center [239, 344] width 42 height 39
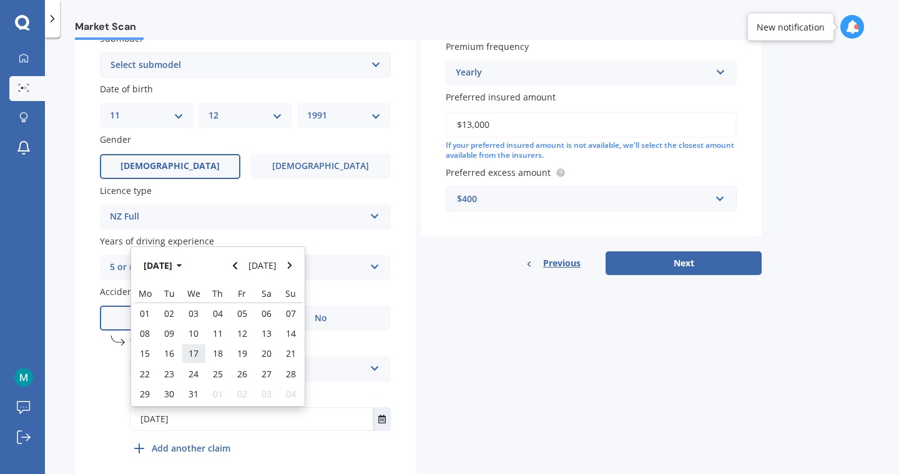
click at [202, 351] on div "17" at bounding box center [194, 354] width 24 height 20
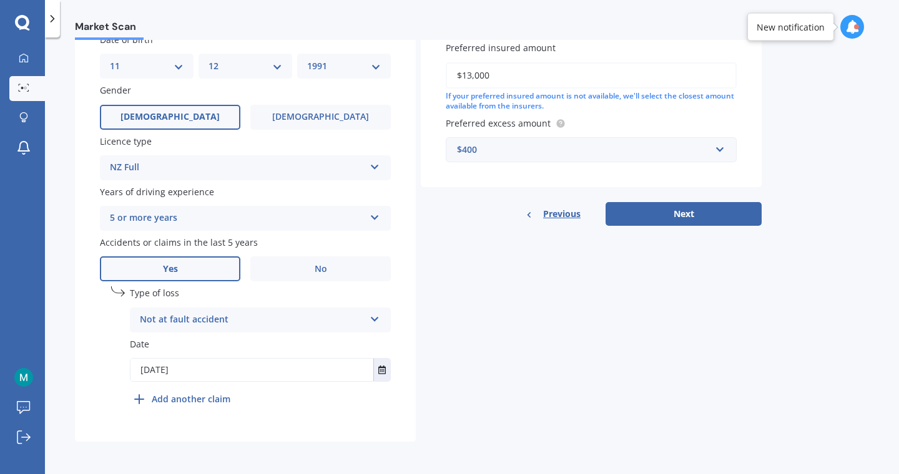
scroll to position [394, 0]
click at [384, 375] on icon "Select date" at bounding box center [381, 371] width 7 height 9
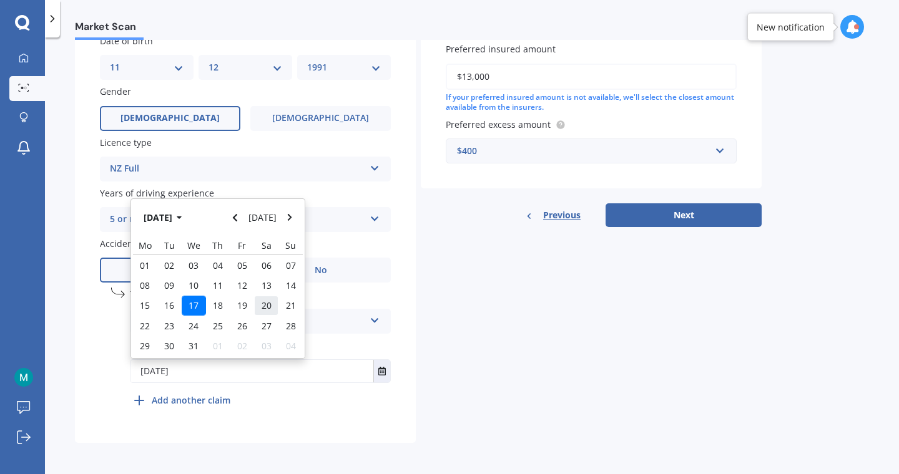
click at [263, 312] on div "20" at bounding box center [266, 306] width 24 height 20
type input "[DATE]"
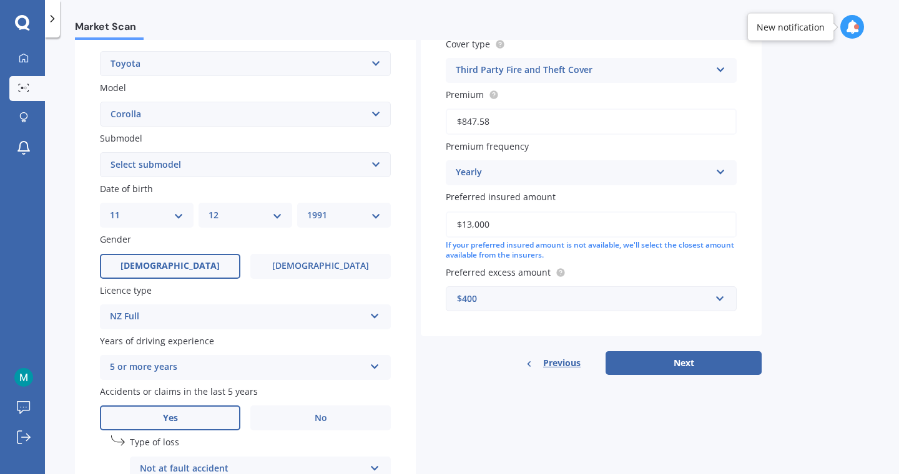
scroll to position [245, 0]
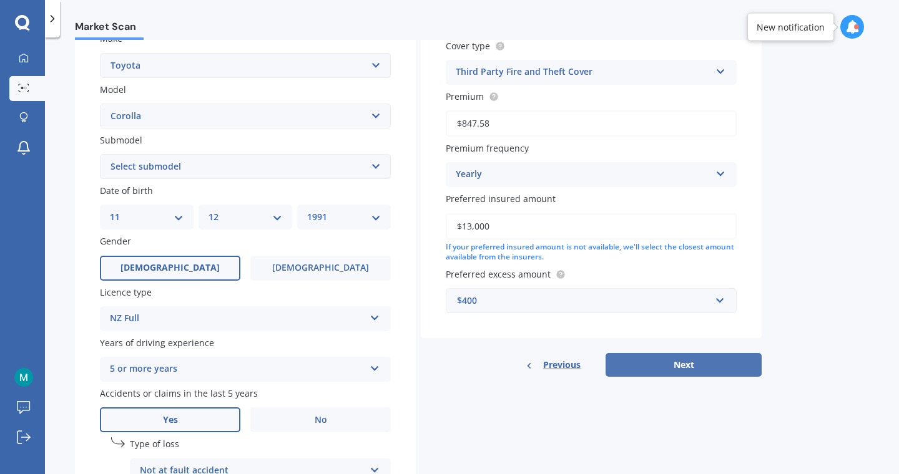
click at [622, 368] on button "Next" at bounding box center [683, 365] width 156 height 24
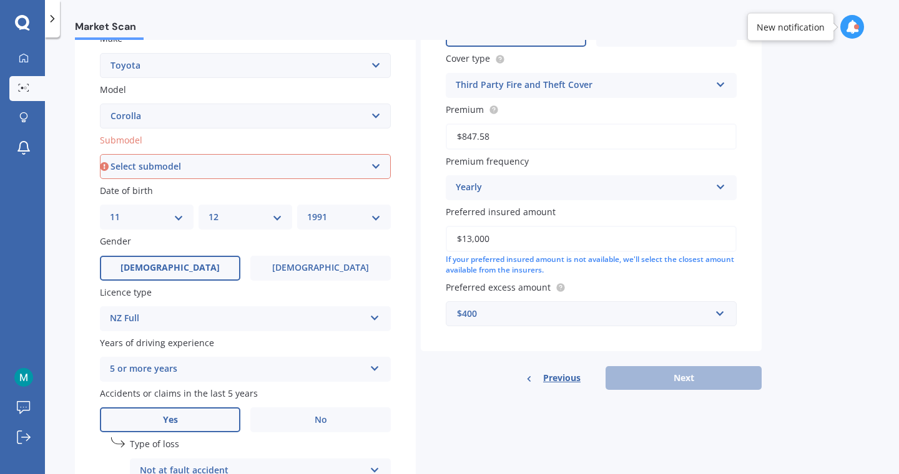
click at [376, 172] on select "Select submodel (All other) Axio Diesel [PERSON_NAME] 2WD [PERSON_NAME] 4WD FXG…" at bounding box center [245, 166] width 291 height 25
select select "[PERSON_NAME] 2WD"
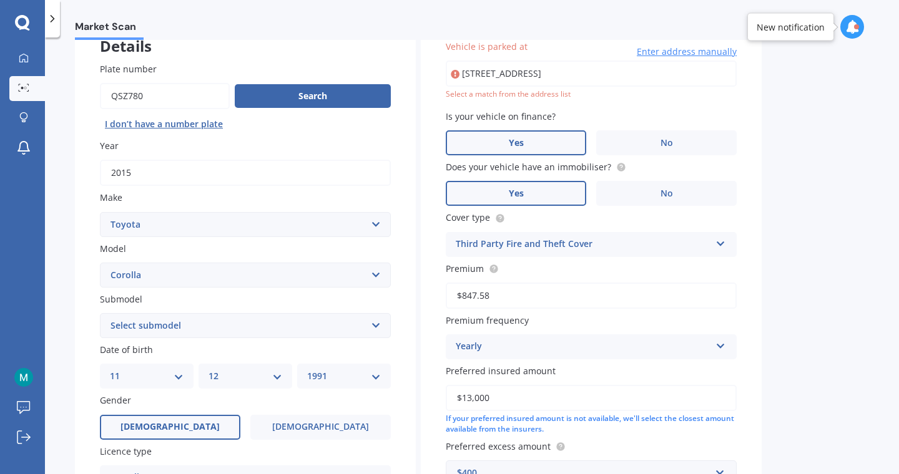
scroll to position [0, 30]
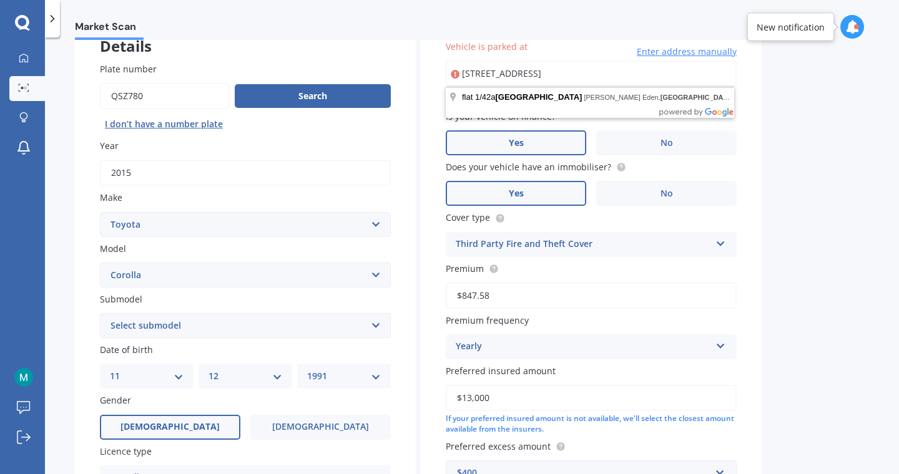
click at [365, 278] on select "Select model 4 Runner 86 [PERSON_NAME] Alphard Altezza Aqua Aristo Aurion Auris…" at bounding box center [245, 275] width 291 height 25
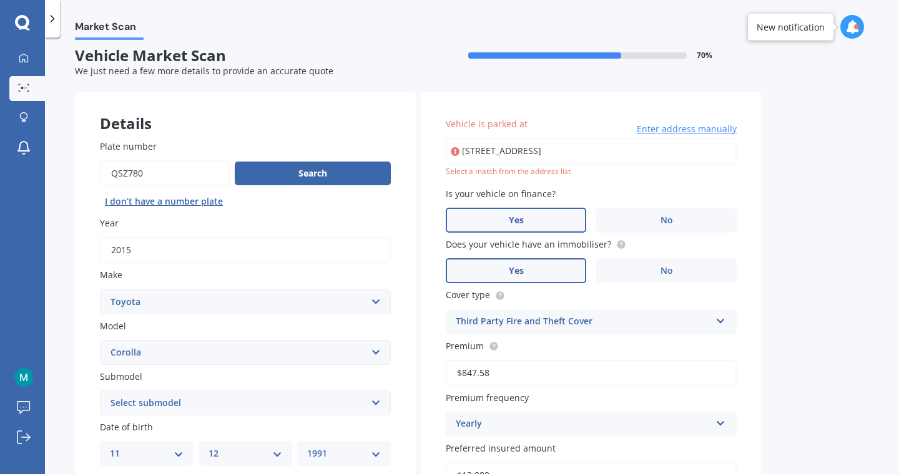
scroll to position [0, 0]
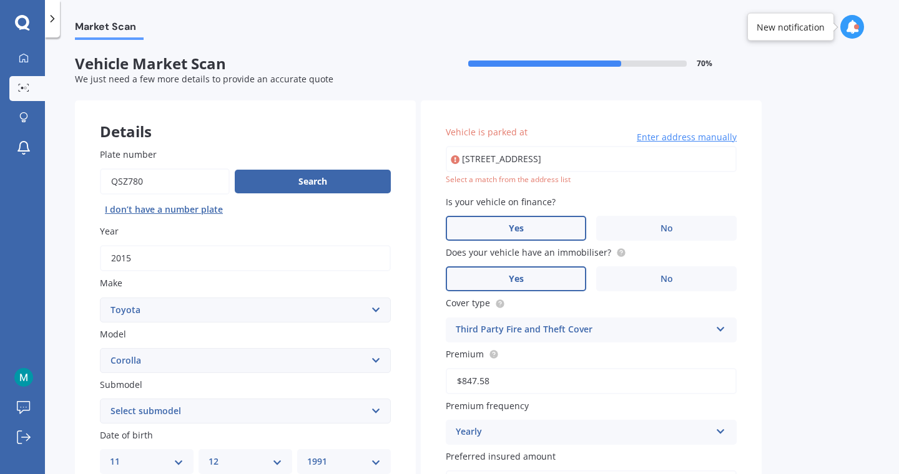
click at [696, 164] on input "[STREET_ADDRESS]" at bounding box center [591, 159] width 291 height 26
type input "flat [STREET_ADDRESS][PERSON_NAME]"
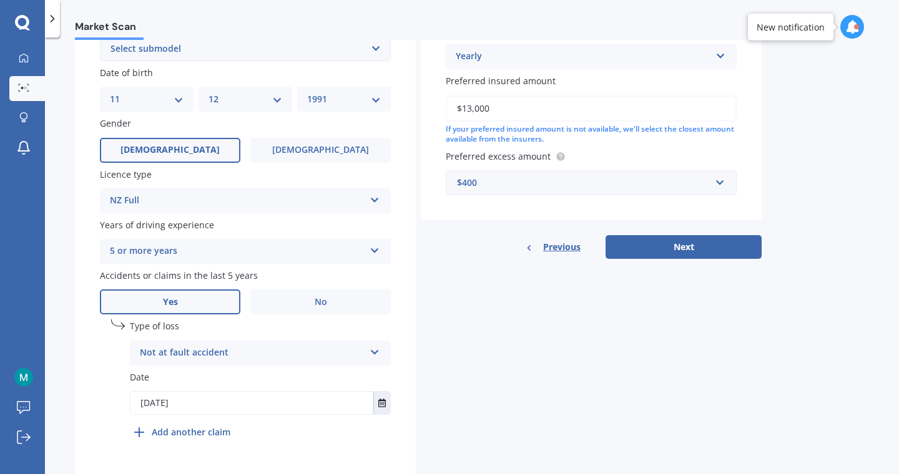
scroll to position [363, 0]
click at [730, 244] on button "Next" at bounding box center [683, 247] width 156 height 24
select select "11"
select select "12"
select select "1991"
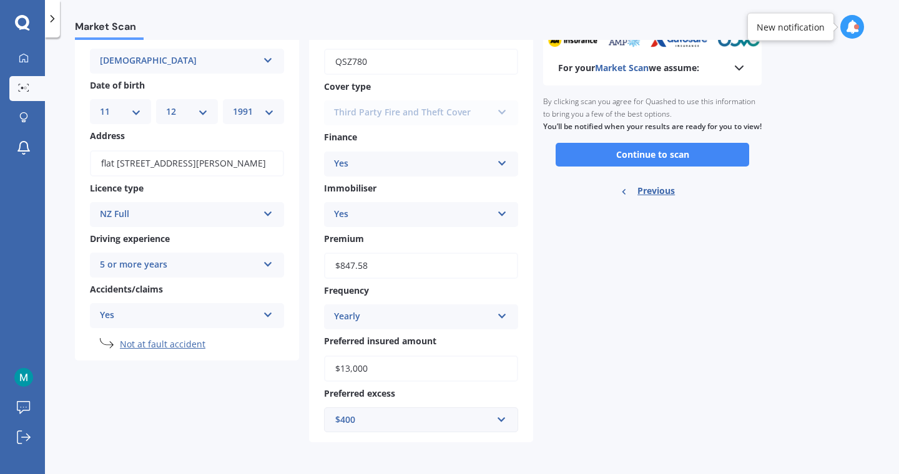
scroll to position [0, 0]
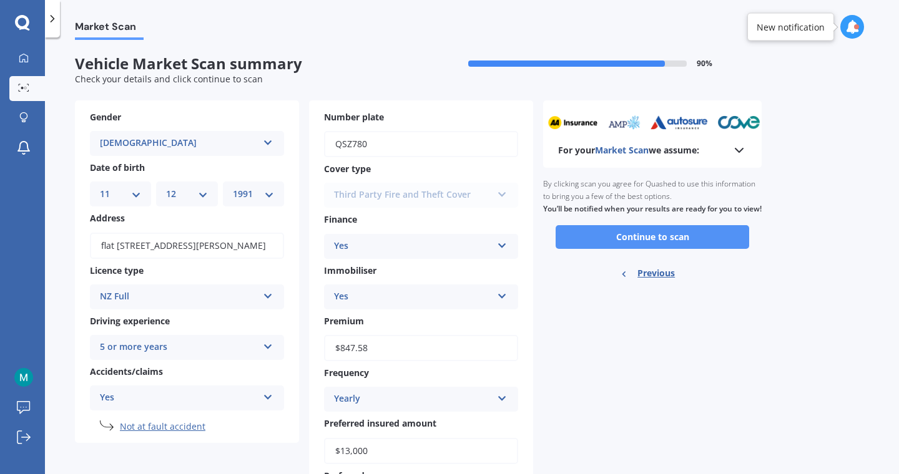
click at [713, 249] on button "Continue to scan" at bounding box center [651, 237] width 193 height 24
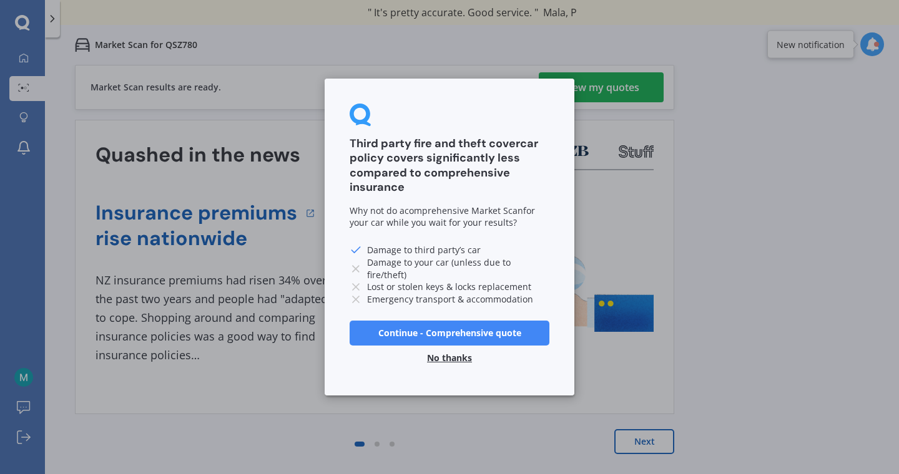
click at [461, 351] on button "No thanks" at bounding box center [449, 358] width 60 height 25
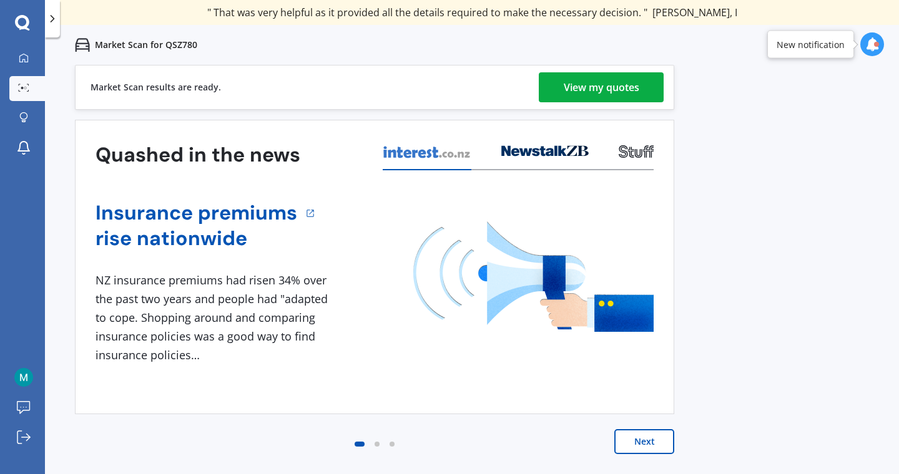
click at [611, 85] on div "View my quotes" at bounding box center [602, 87] width 76 height 30
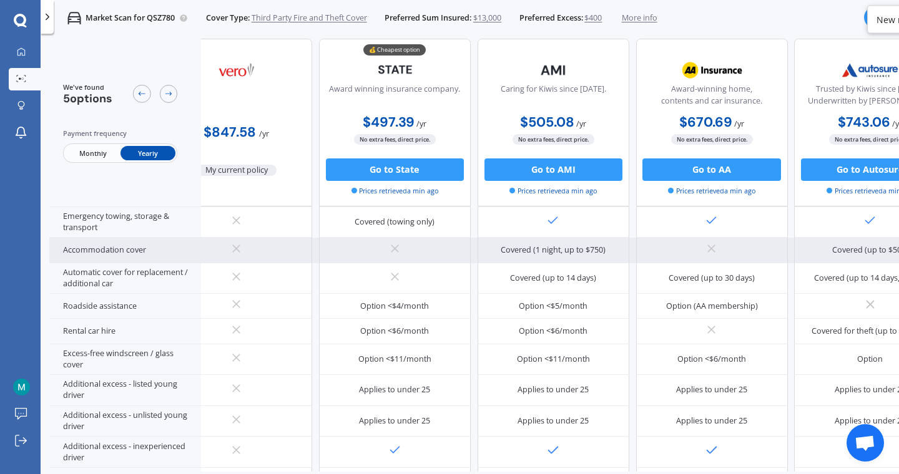
scroll to position [284, 0]
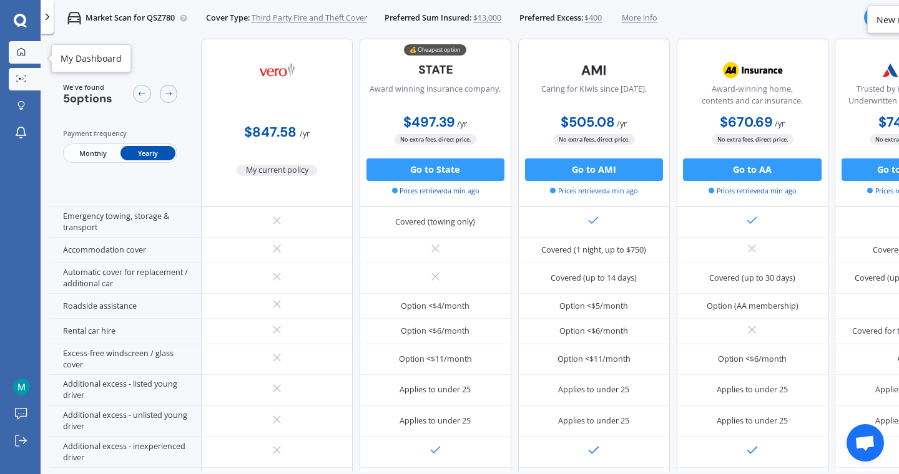
click at [21, 59] on link "My Dashboard" at bounding box center [25, 52] width 32 height 22
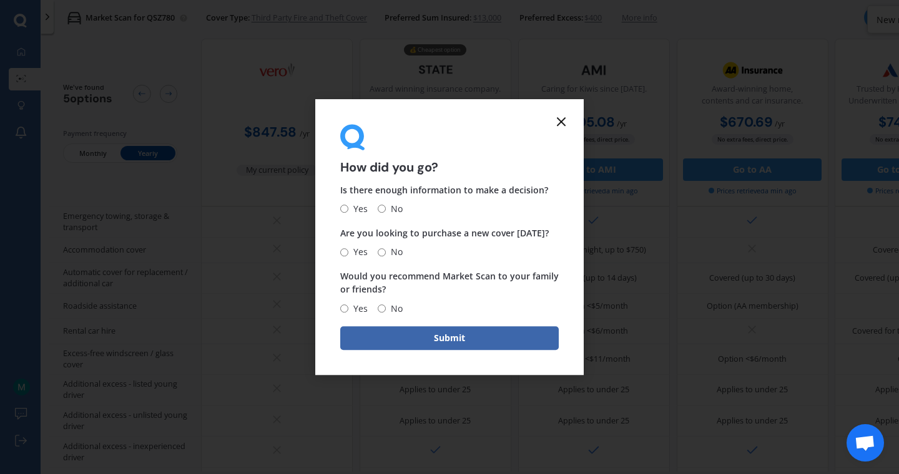
click at [565, 119] on icon at bounding box center [561, 121] width 15 height 15
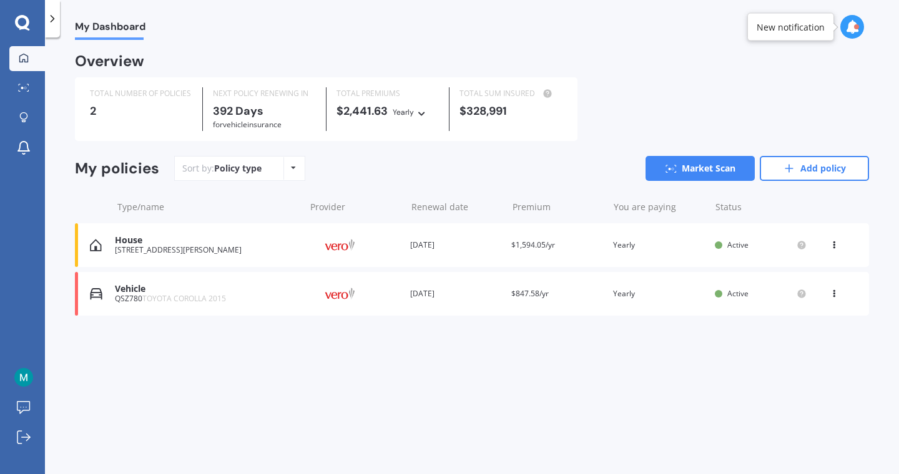
click at [832, 298] on div "View option View policy Delete" at bounding box center [834, 294] width 11 height 12
click at [683, 159] on link "Market Scan" at bounding box center [699, 168] width 109 height 25
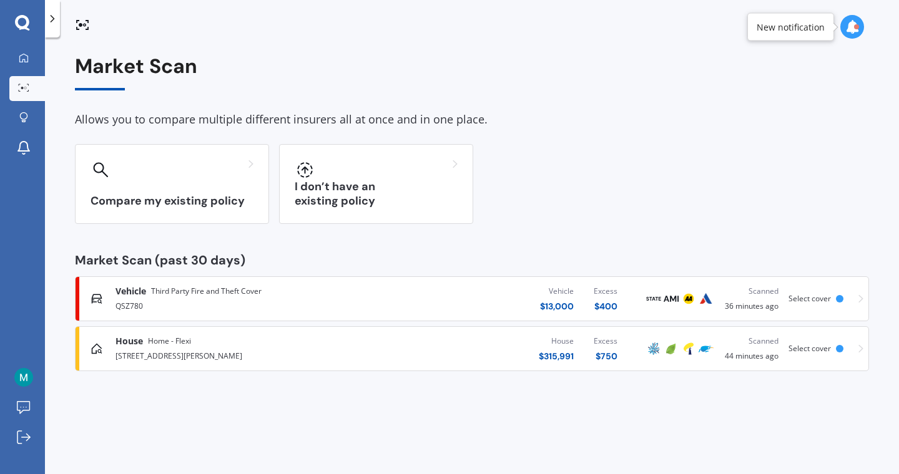
click at [801, 304] on div "Vehicle Third Party Fire and Theft Cover QSZ780 Vehicle $ 13,000 Excess $ 400 S…" at bounding box center [472, 298] width 783 height 37
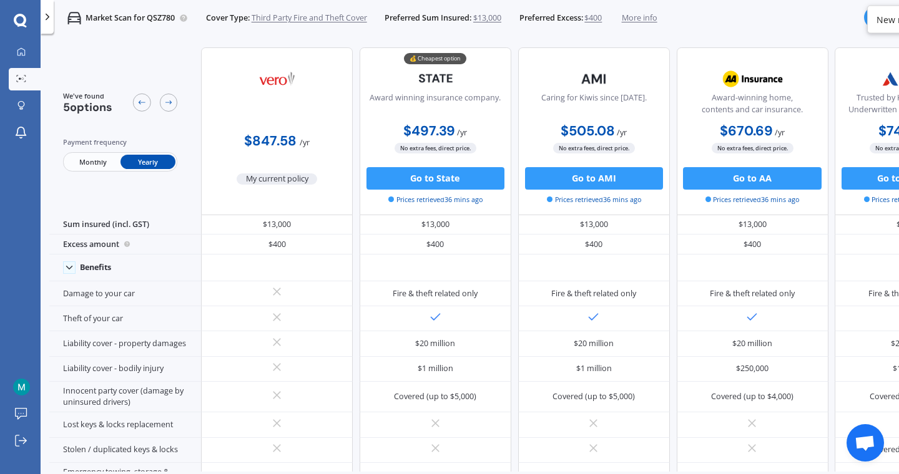
click at [291, 19] on span "Third Party Fire and Theft Cover" at bounding box center [309, 17] width 115 height 11
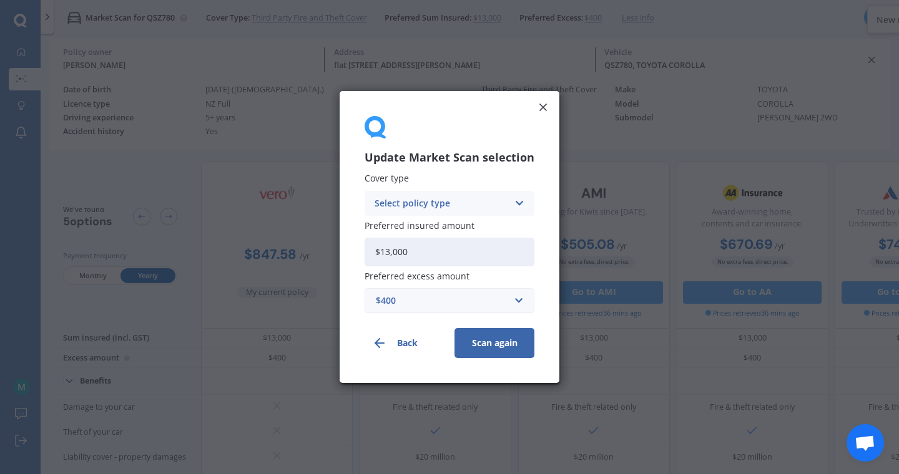
click at [421, 207] on div "Select policy type" at bounding box center [441, 204] width 134 height 14
click at [423, 230] on span "Comprehensive" at bounding box center [408, 227] width 66 height 9
click at [473, 342] on button "Scan again" at bounding box center [494, 343] width 80 height 30
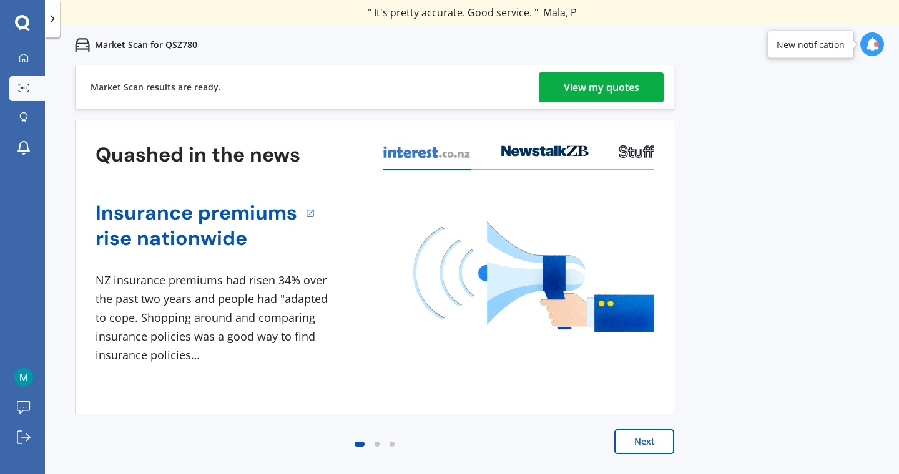
click at [620, 85] on div "View my quotes" at bounding box center [602, 87] width 76 height 30
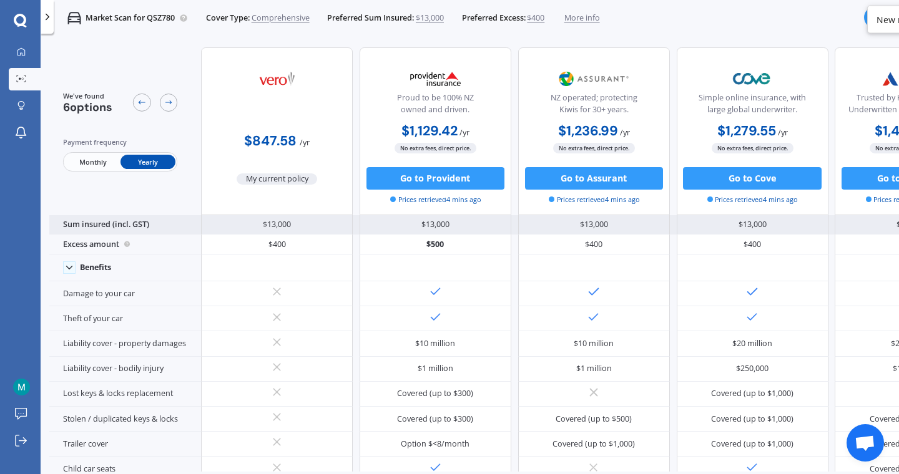
click at [415, 221] on div "$13,000" at bounding box center [435, 225] width 152 height 20
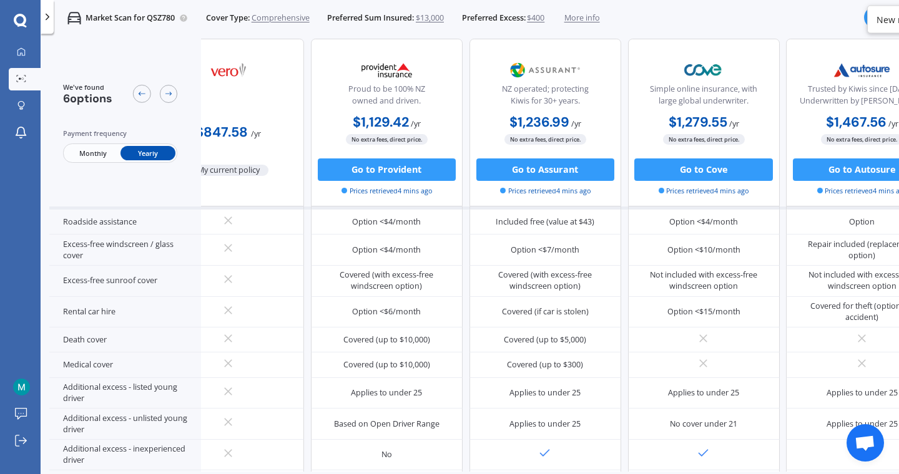
scroll to position [454, 0]
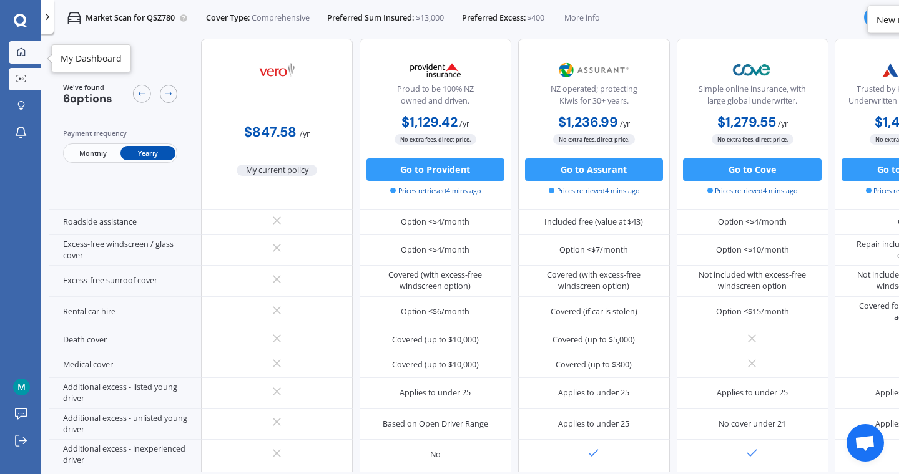
click at [16, 54] on div at bounding box center [21, 52] width 17 height 11
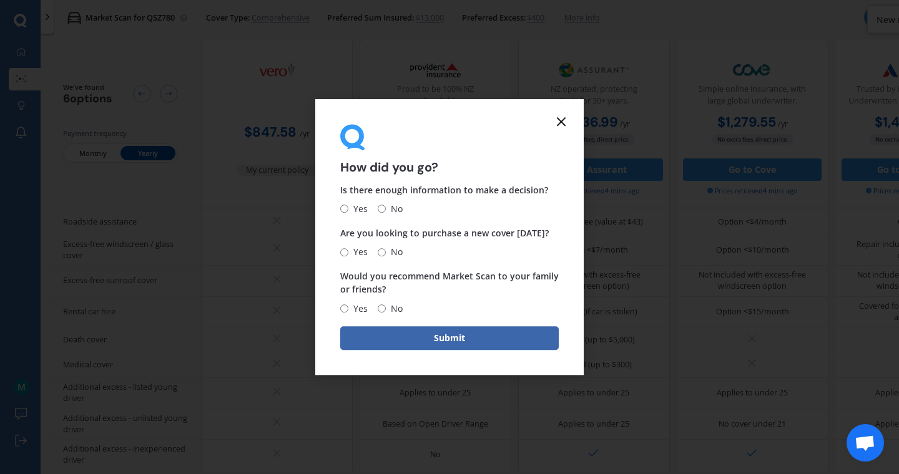
click at [555, 123] on icon at bounding box center [561, 121] width 15 height 15
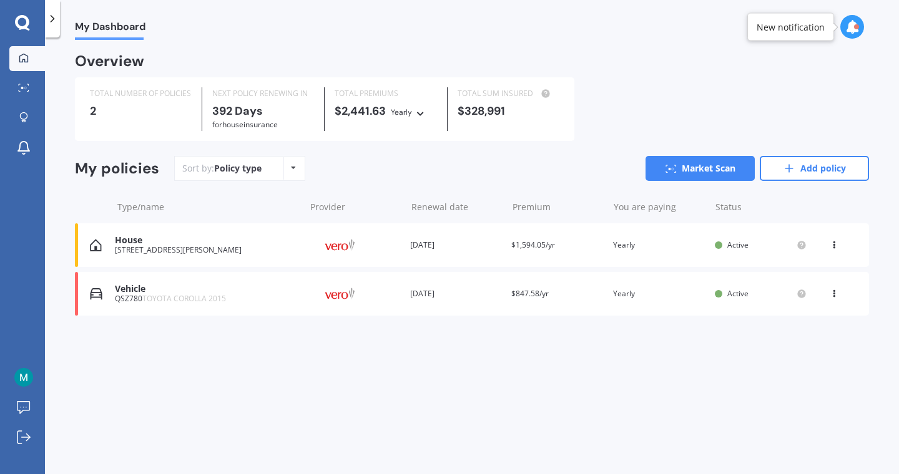
click at [530, 301] on div "Vehicle QSZ780 TOYOTA COROLLA 2015 Provider Renewal date [DATE] Premium $847.58…" at bounding box center [472, 294] width 794 height 44
click at [34, 84] on link "Market Scan" at bounding box center [27, 88] width 36 height 25
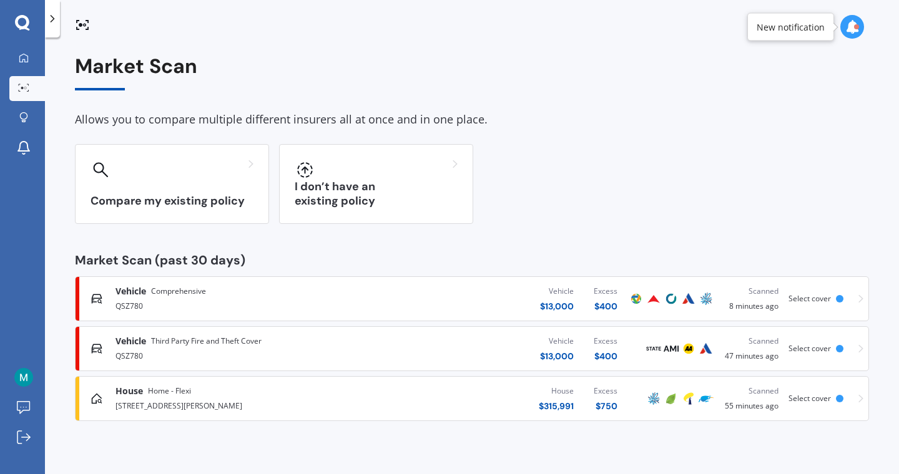
click at [400, 341] on div "Vehicle $ 13,000 Excess $ 400" at bounding box center [493, 348] width 268 height 37
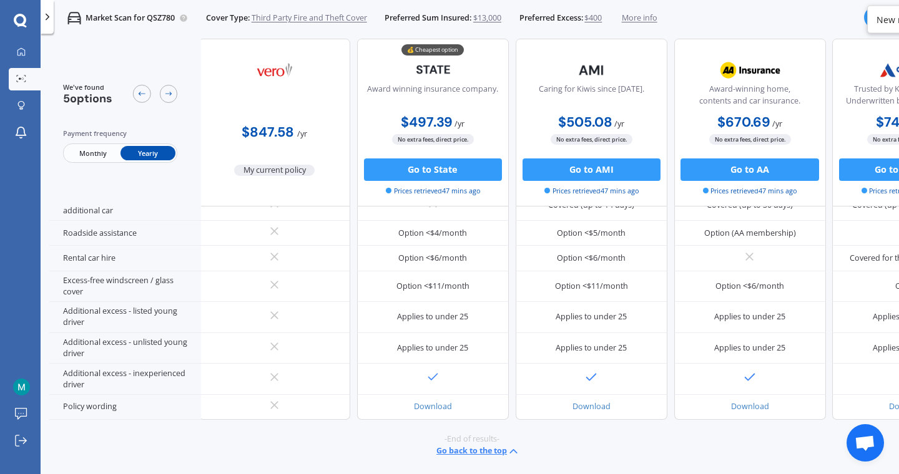
scroll to position [393, 0]
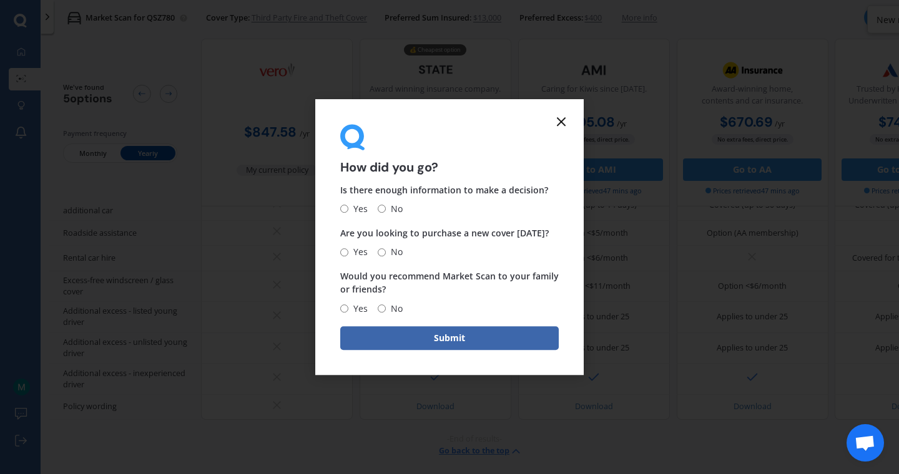
click at [560, 126] on icon at bounding box center [561, 121] width 15 height 15
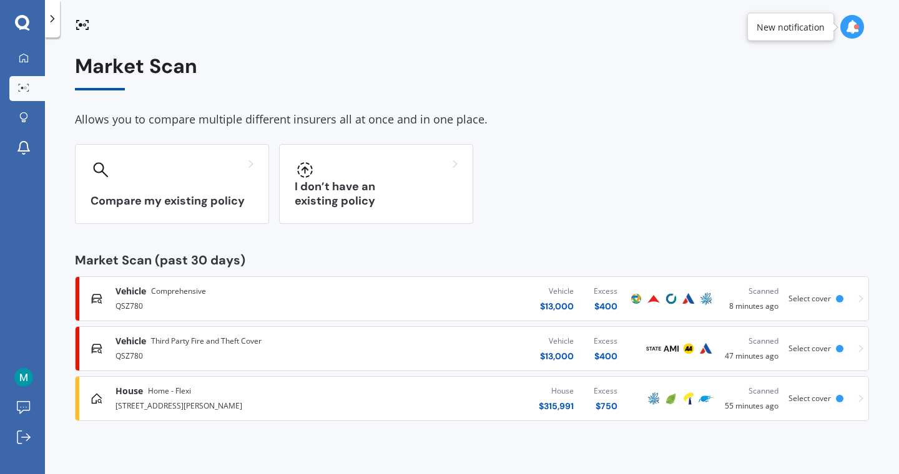
click at [488, 309] on div "Vehicle $ 13,000 Excess $ 400" at bounding box center [493, 298] width 268 height 37
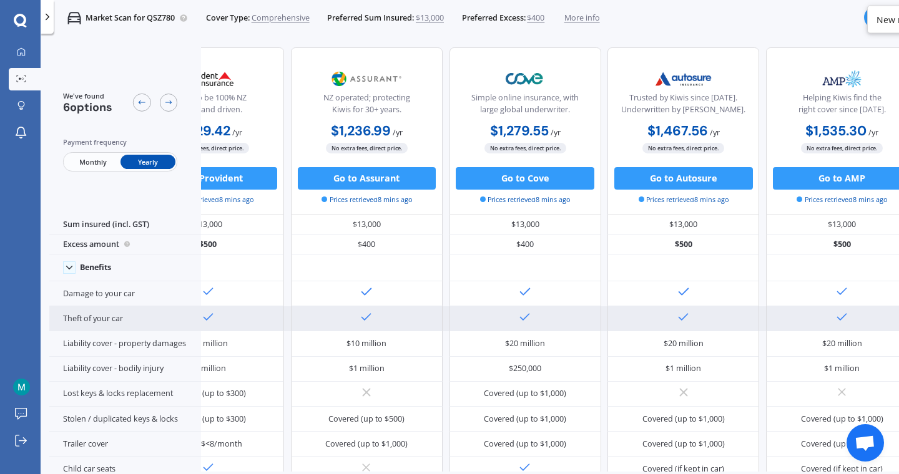
scroll to position [0, 279]
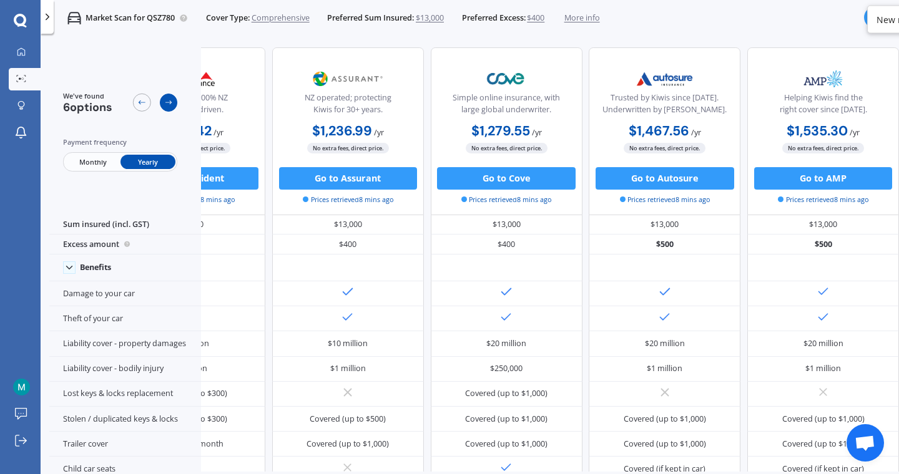
click at [175, 106] on div at bounding box center [169, 103] width 18 height 18
click at [145, 100] on icon at bounding box center [141, 102] width 9 height 9
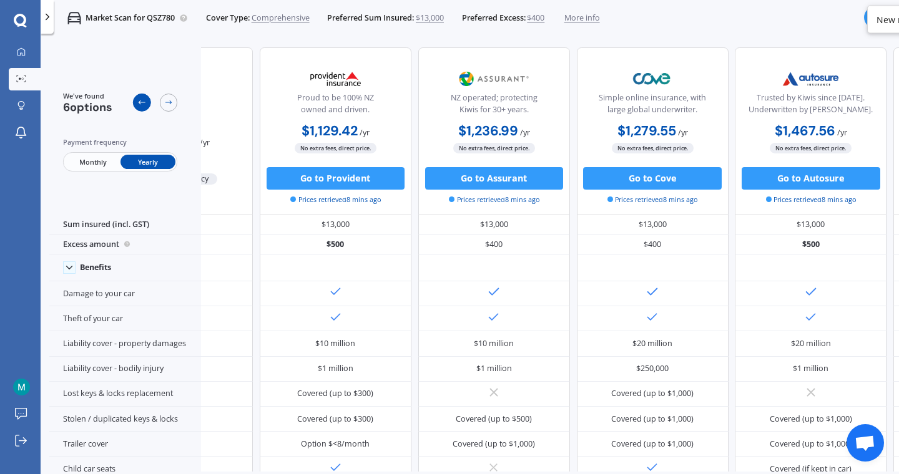
click at [145, 100] on icon at bounding box center [141, 102] width 9 height 9
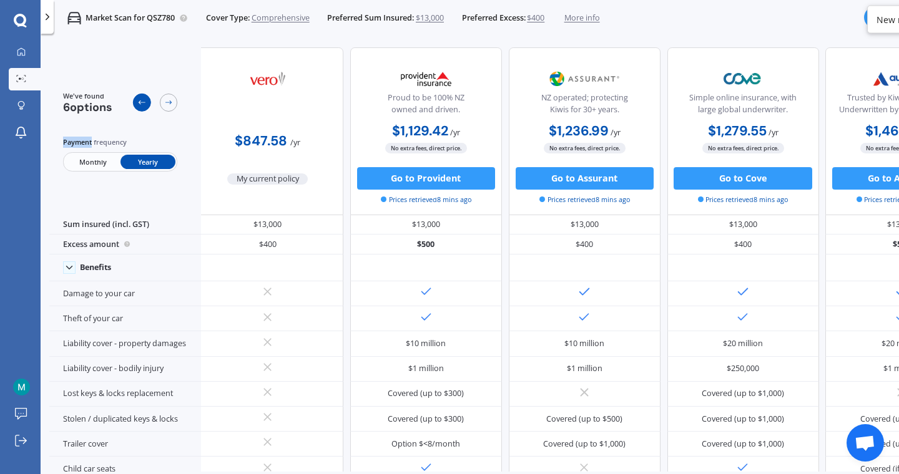
scroll to position [0, 0]
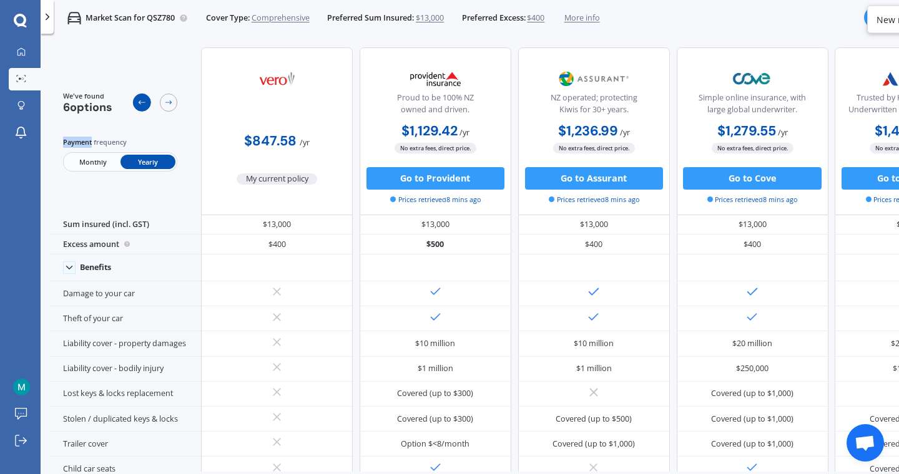
click at [145, 100] on icon at bounding box center [141, 102] width 9 height 9
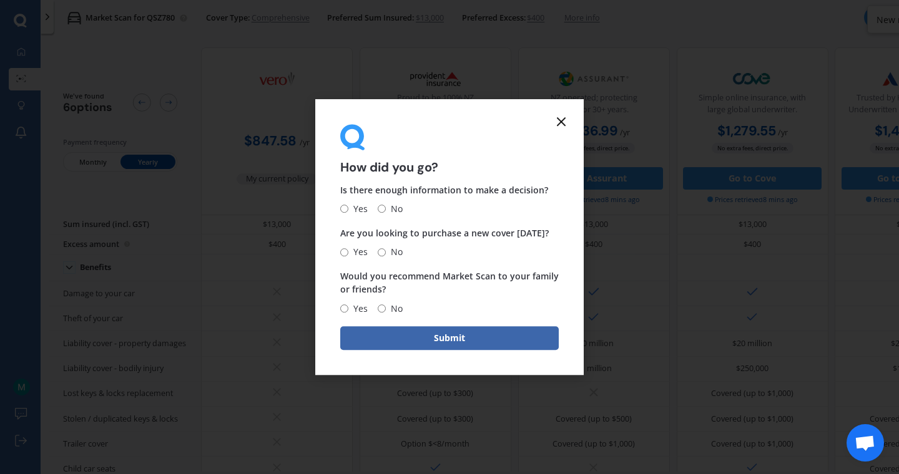
click at [564, 119] on line at bounding box center [560, 121] width 7 height 7
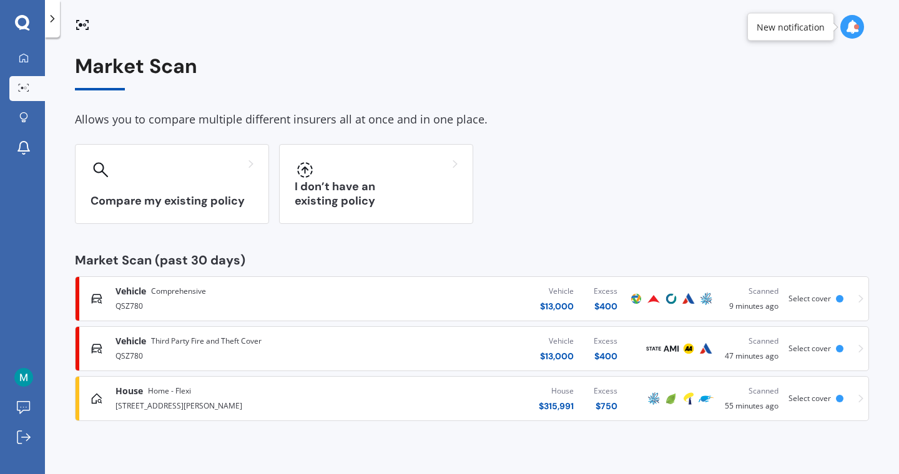
click at [454, 406] on div "House $ 315,991 Excess $ 750" at bounding box center [493, 398] width 268 height 37
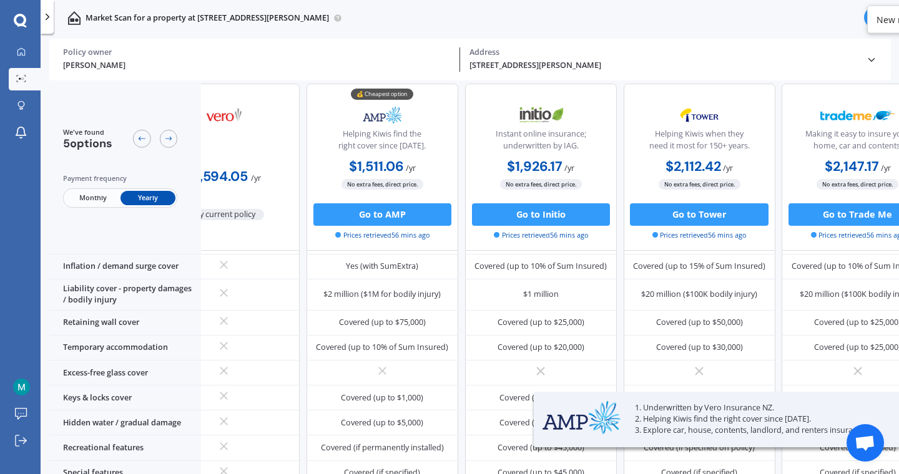
scroll to position [107, 0]
